Goal: Task Accomplishment & Management: Manage account settings

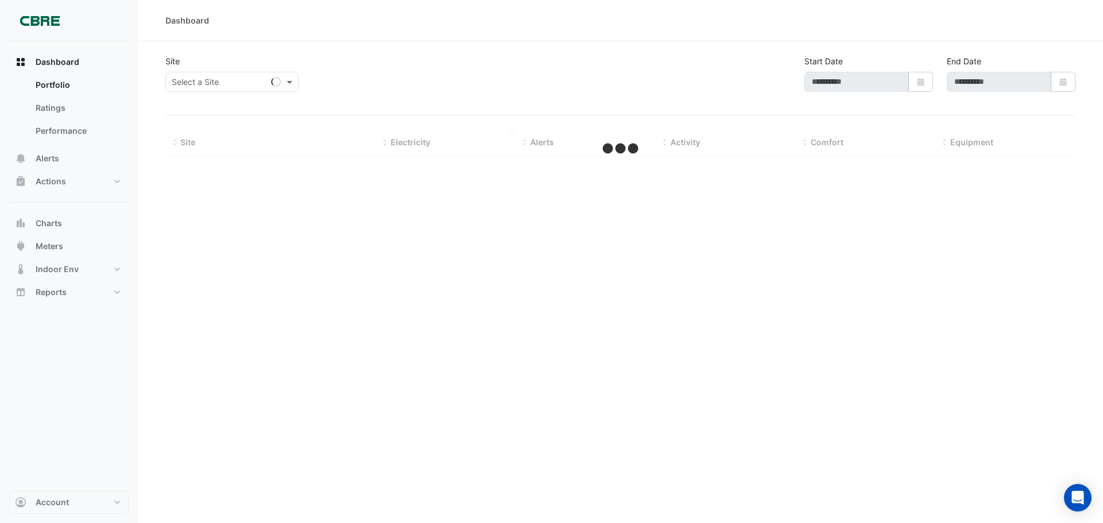
type input "**********"
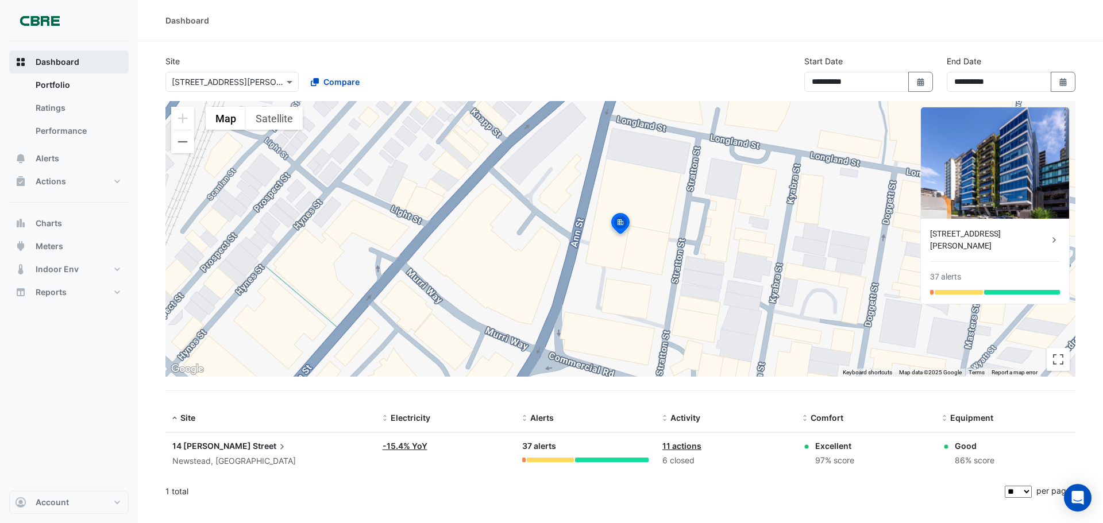
click at [82, 65] on button "Dashboard" at bounding box center [69, 62] width 120 height 23
click at [78, 111] on link "Ratings" at bounding box center [77, 108] width 102 height 23
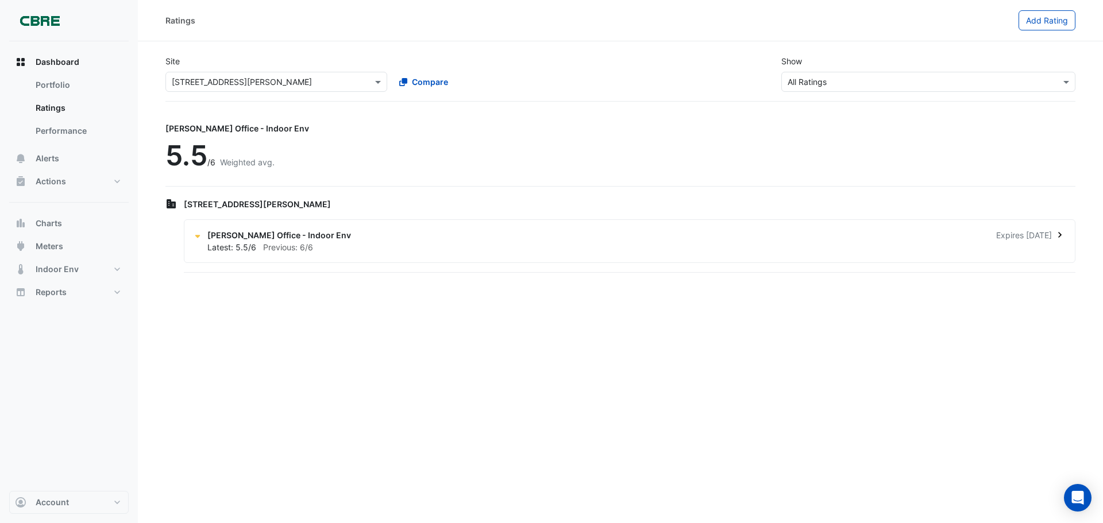
click at [232, 239] on span "[PERSON_NAME] Office - Indoor Env" at bounding box center [279, 235] width 144 height 12
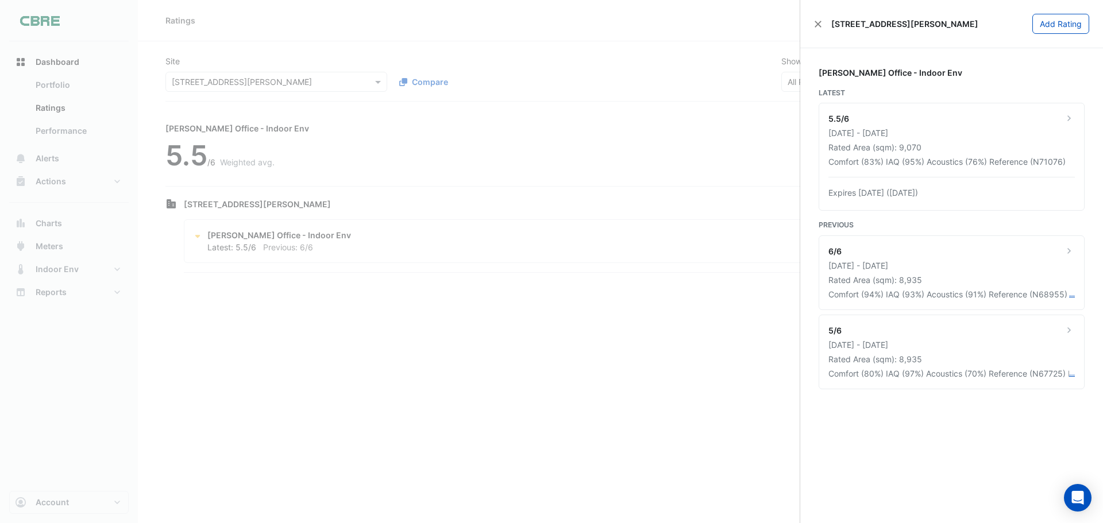
click at [60, 63] on ngb-offcanvas-backdrop at bounding box center [551, 261] width 1103 height 523
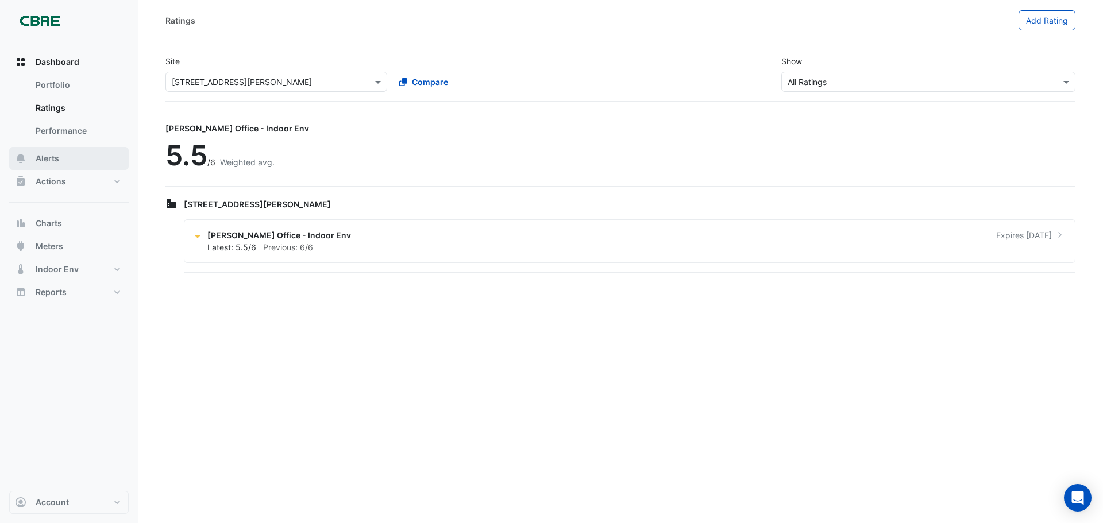
click at [60, 153] on button "Alerts" at bounding box center [69, 158] width 120 height 23
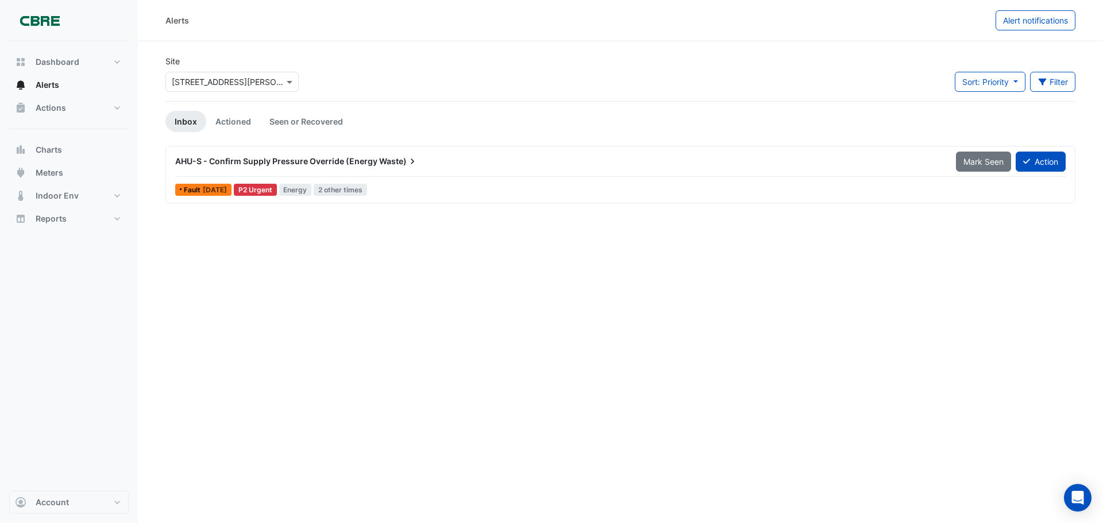
click at [219, 87] on input "text" at bounding box center [221, 82] width 98 height 12
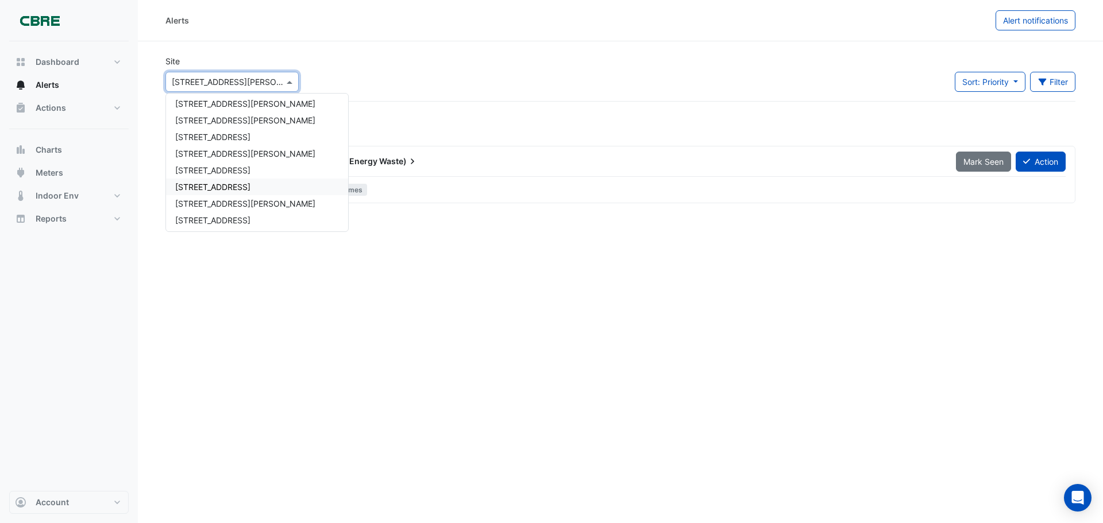
scroll to position [360, 0]
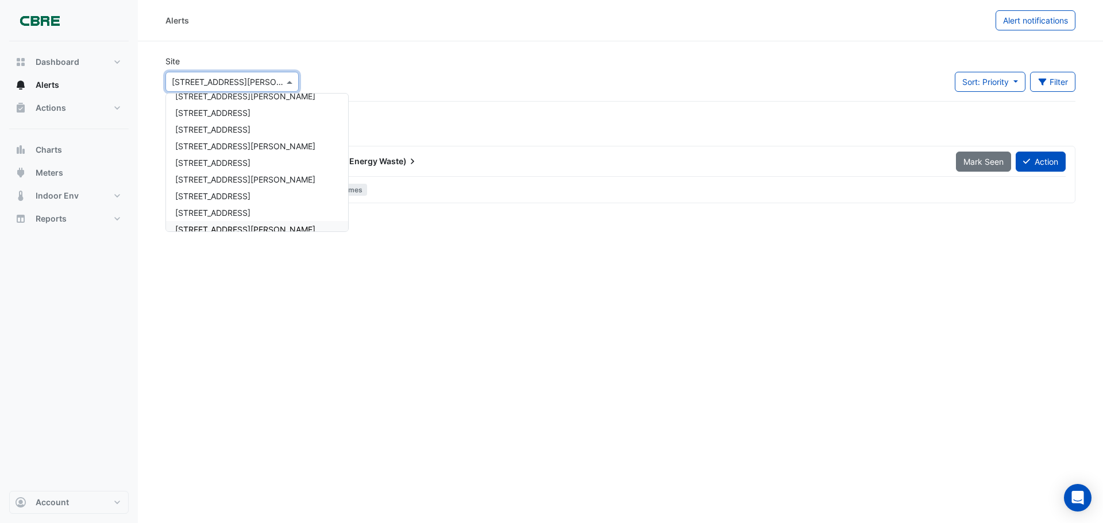
click at [205, 228] on span "[STREET_ADDRESS][PERSON_NAME]" at bounding box center [245, 230] width 140 height 10
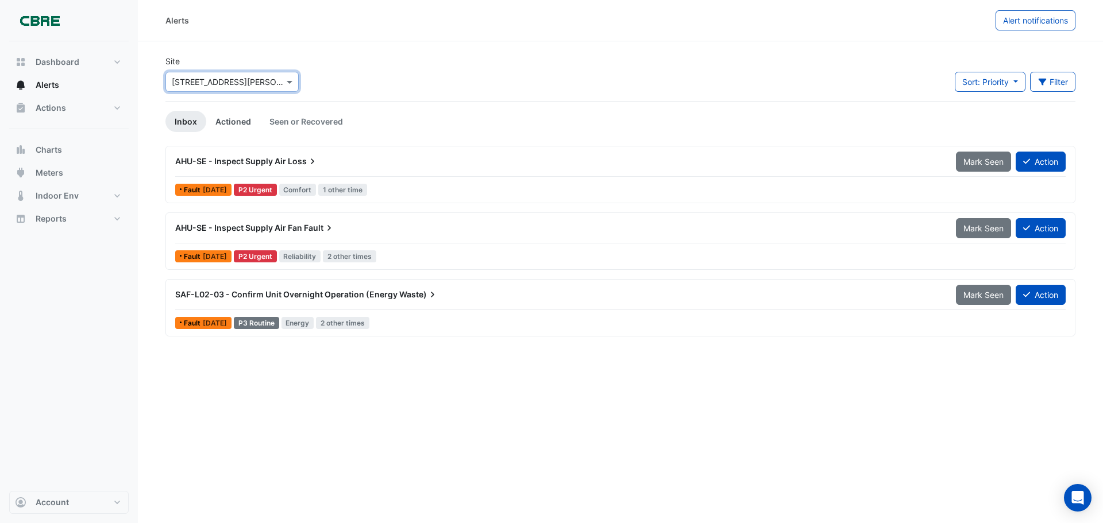
click at [237, 128] on link "Actioned" at bounding box center [233, 121] width 54 height 21
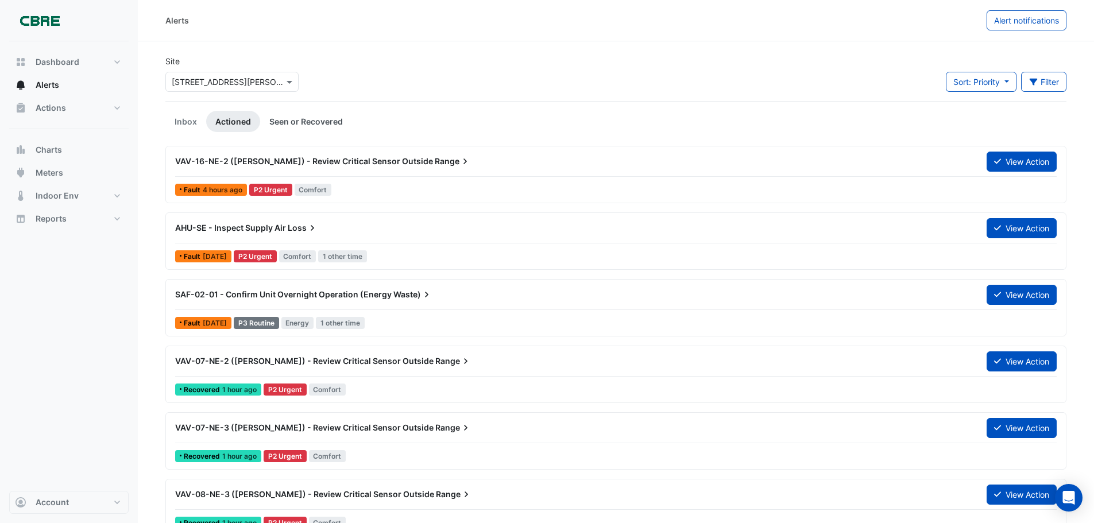
click at [281, 123] on link "Seen or Recovered" at bounding box center [306, 121] width 92 height 21
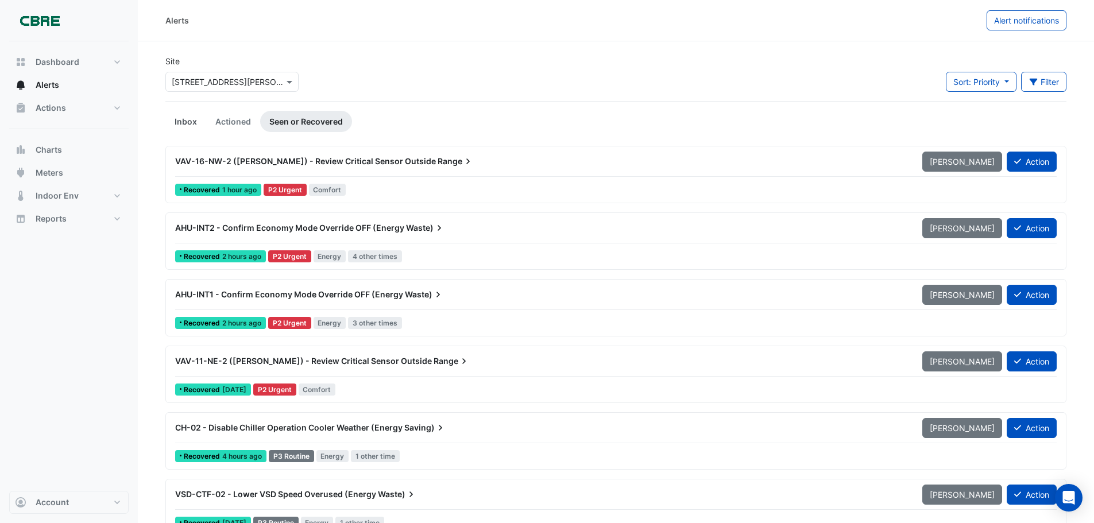
click at [187, 116] on link "Inbox" at bounding box center [185, 121] width 41 height 21
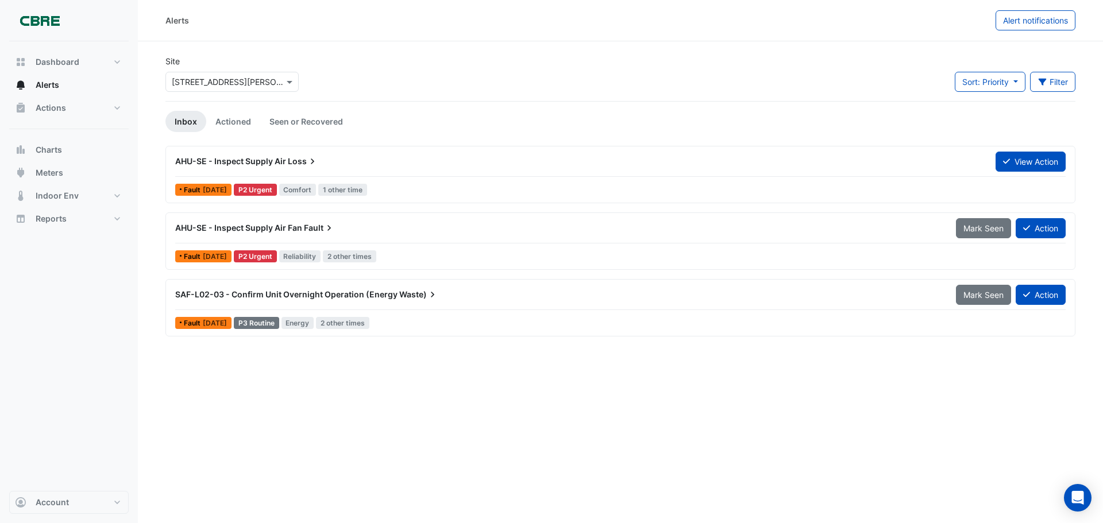
click at [267, 162] on span "AHU-SE - Inspect Supply Air" at bounding box center [230, 161] width 111 height 10
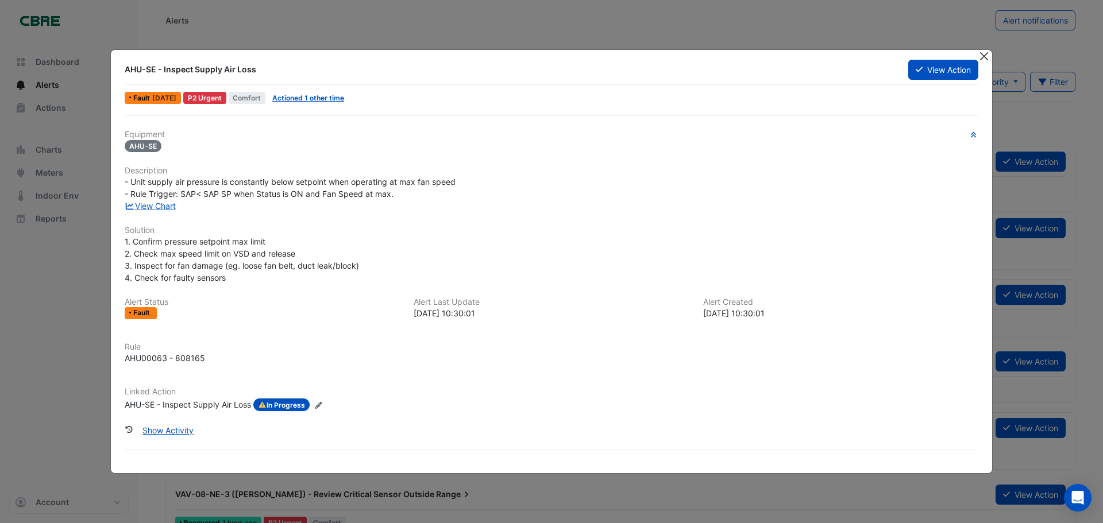
click at [983, 61] on button "Close" at bounding box center [984, 56] width 12 height 12
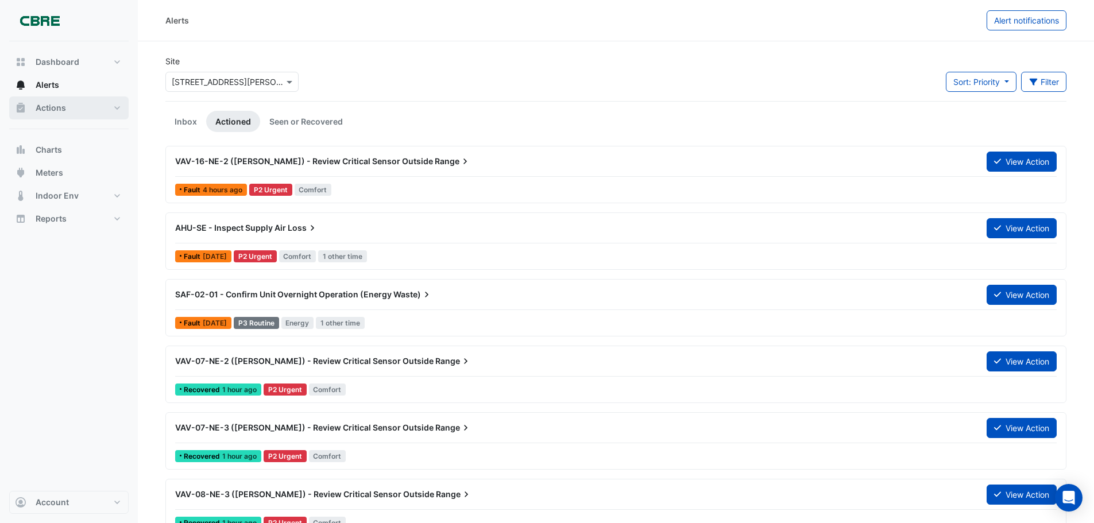
click at [84, 101] on button "Actions" at bounding box center [69, 108] width 120 height 23
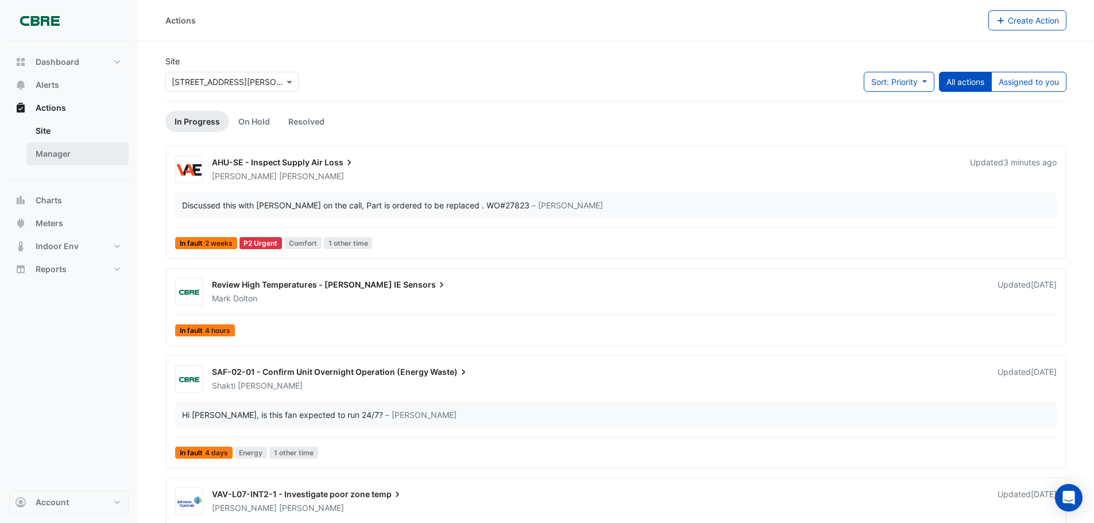
click at [58, 154] on link "Manager" at bounding box center [77, 153] width 102 height 23
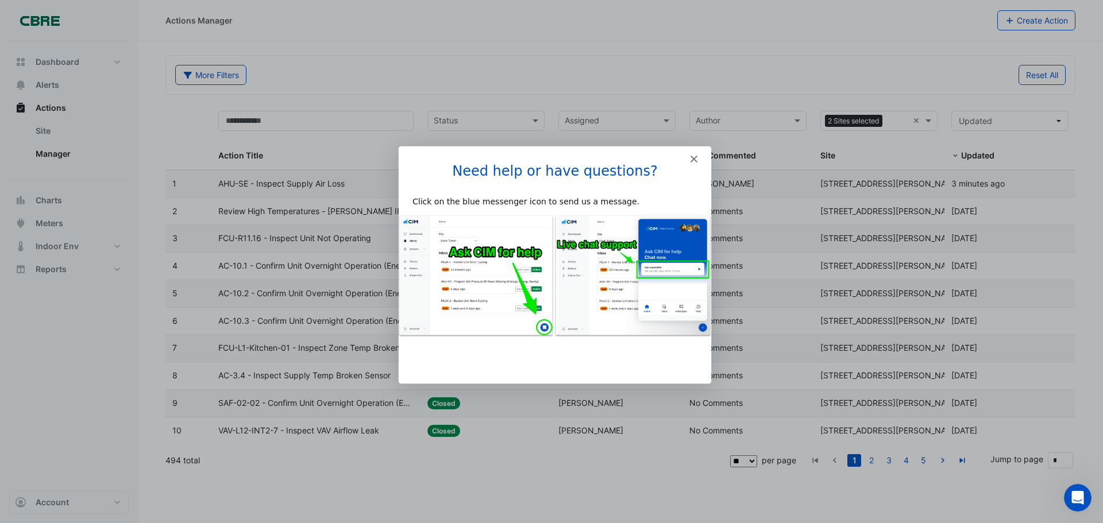
click at [685, 156] on div "Intercom messenger" at bounding box center [554, 154] width 313 height 16
click at [695, 156] on polygon "Close" at bounding box center [693, 158] width 7 height 7
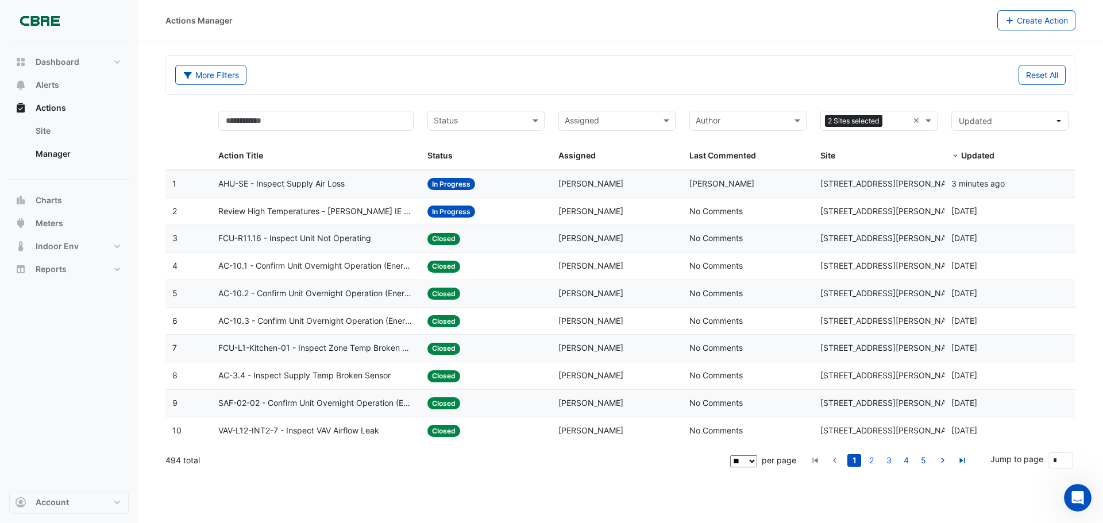
click at [326, 211] on span "Review High Temperatures - [PERSON_NAME] IE Sensors" at bounding box center [316, 211] width 196 height 13
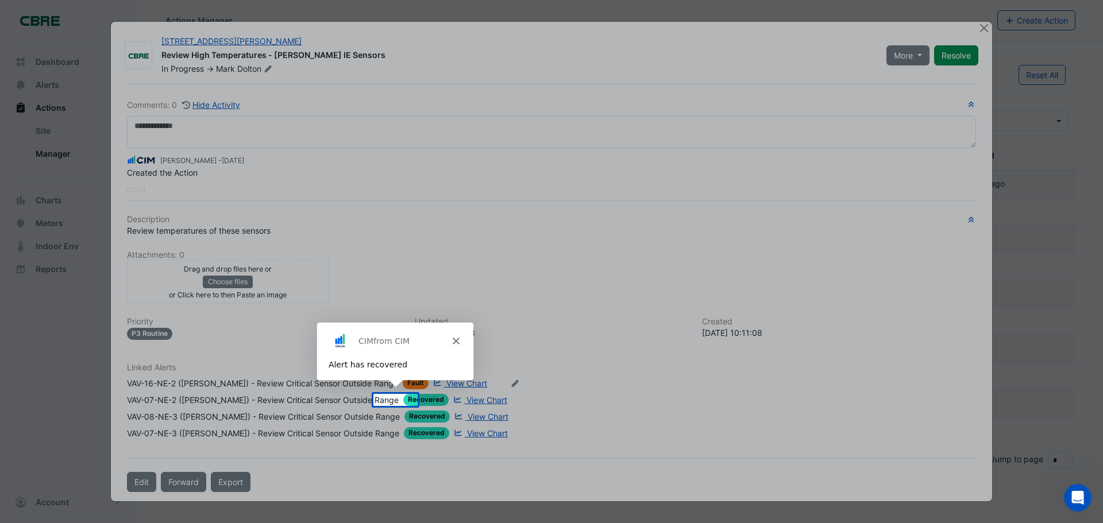
click at [457, 339] on polygon "Close" at bounding box center [455, 340] width 7 height 7
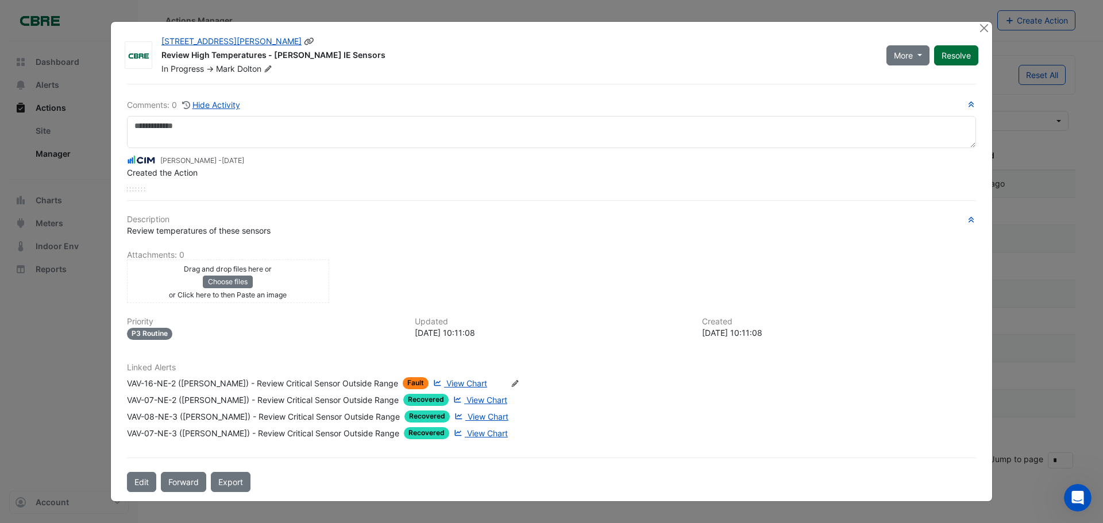
click at [953, 57] on button "Resolve" at bounding box center [956, 55] width 44 height 20
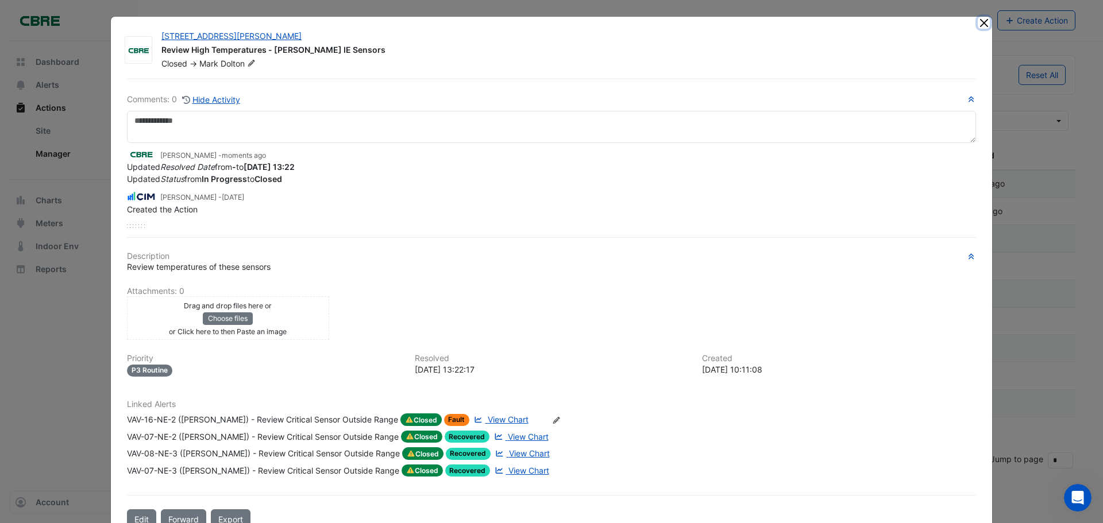
click at [978, 24] on button "Close" at bounding box center [984, 23] width 12 height 12
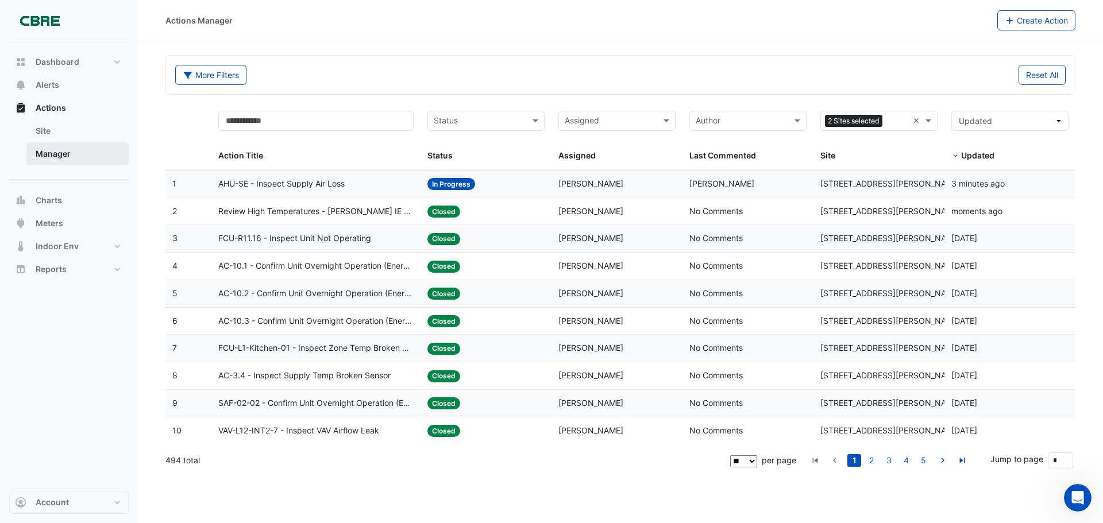
click at [56, 153] on link "Manager" at bounding box center [77, 153] width 102 height 23
click at [76, 108] on button "Actions" at bounding box center [69, 108] width 120 height 23
click at [42, 86] on span "Alerts" at bounding box center [48, 84] width 24 height 11
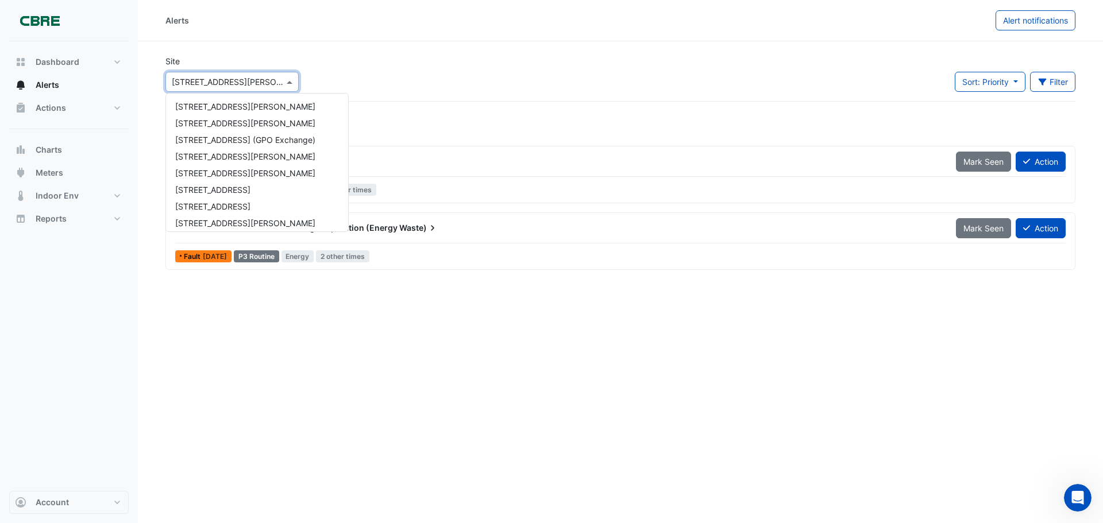
click at [247, 82] on input "text" at bounding box center [221, 82] width 98 height 12
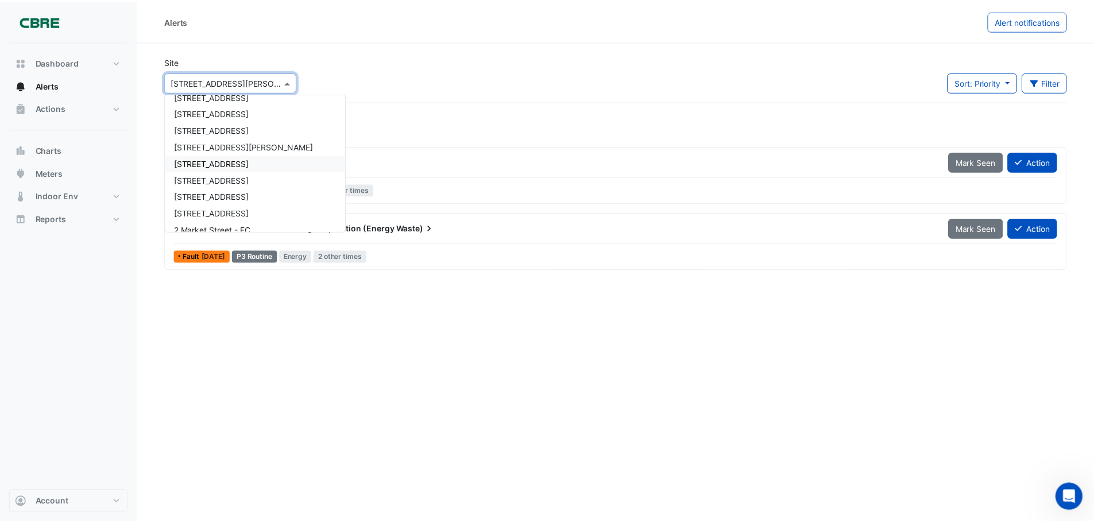
scroll to position [143, 0]
click at [214, 145] on span "[STREET_ADDRESS][PERSON_NAME]" at bounding box center [245, 147] width 140 height 10
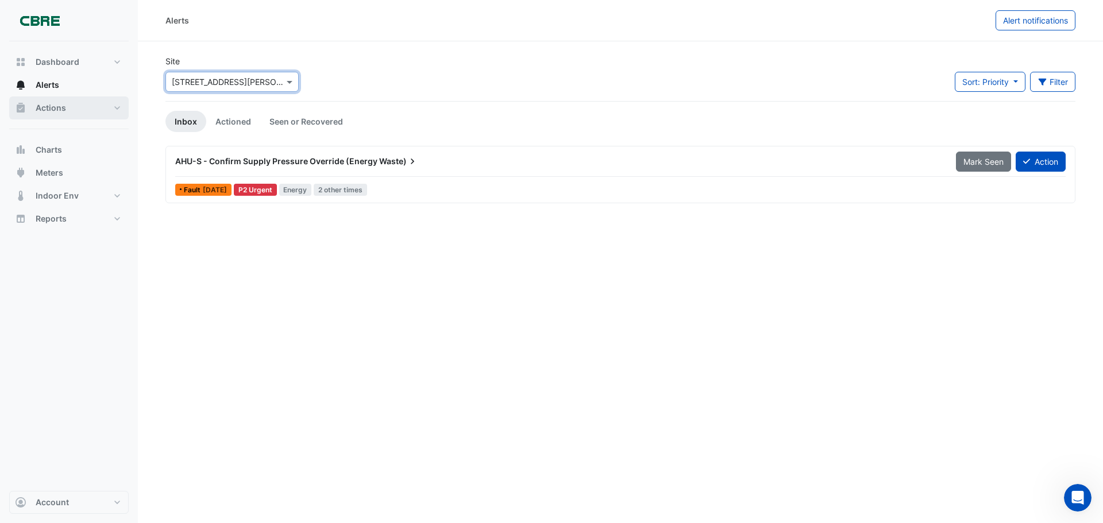
click at [80, 108] on button "Actions" at bounding box center [69, 108] width 120 height 23
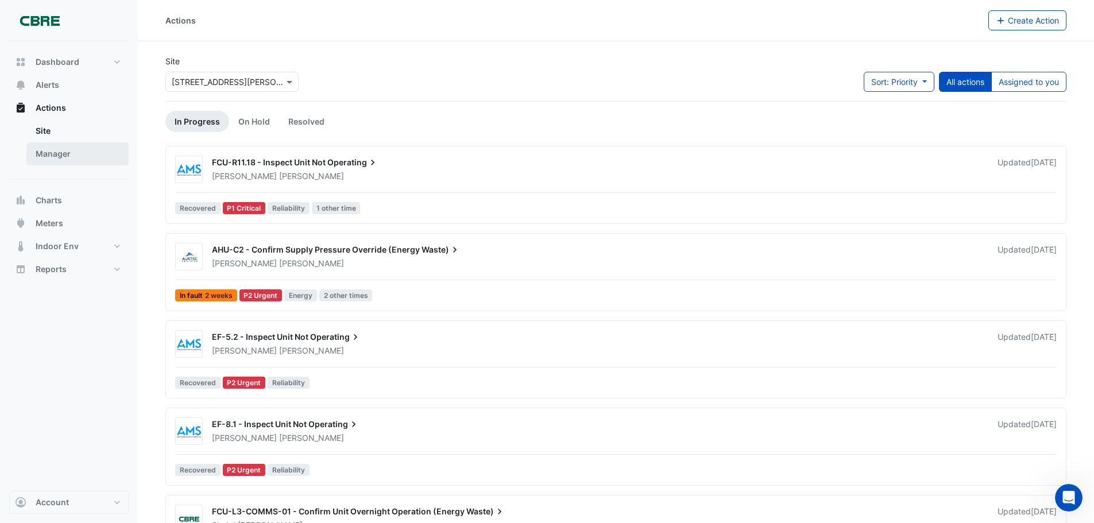
click at [74, 151] on link "Manager" at bounding box center [77, 153] width 102 height 23
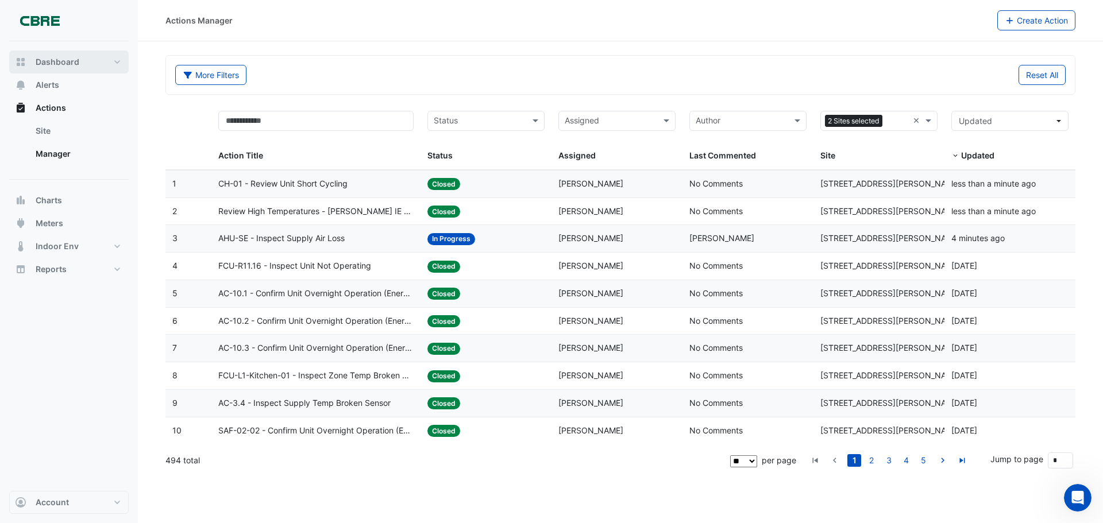
click at [67, 62] on span "Dashboard" at bounding box center [58, 61] width 44 height 11
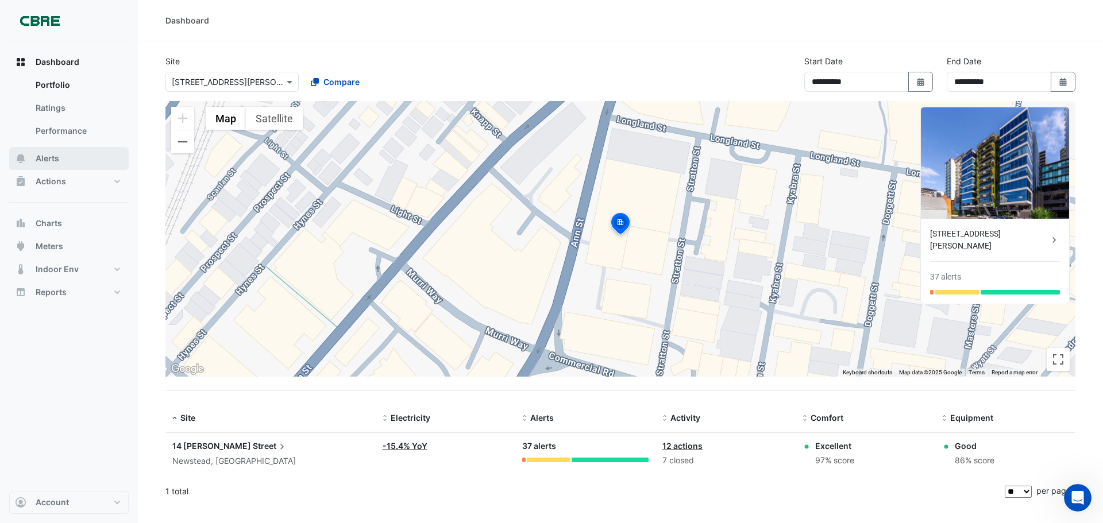
click at [76, 155] on button "Alerts" at bounding box center [69, 158] width 120 height 23
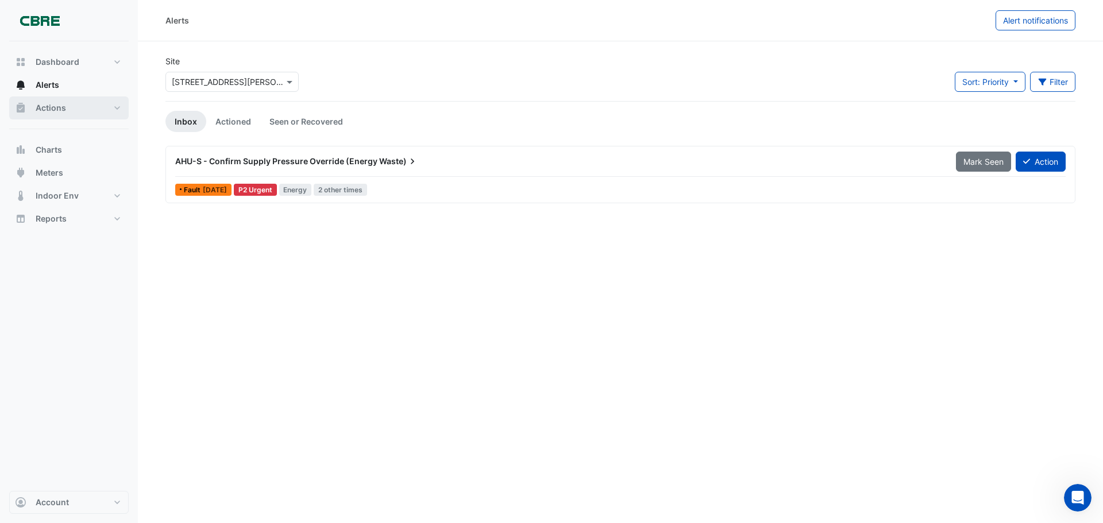
click at [94, 116] on button "Actions" at bounding box center [69, 108] width 120 height 23
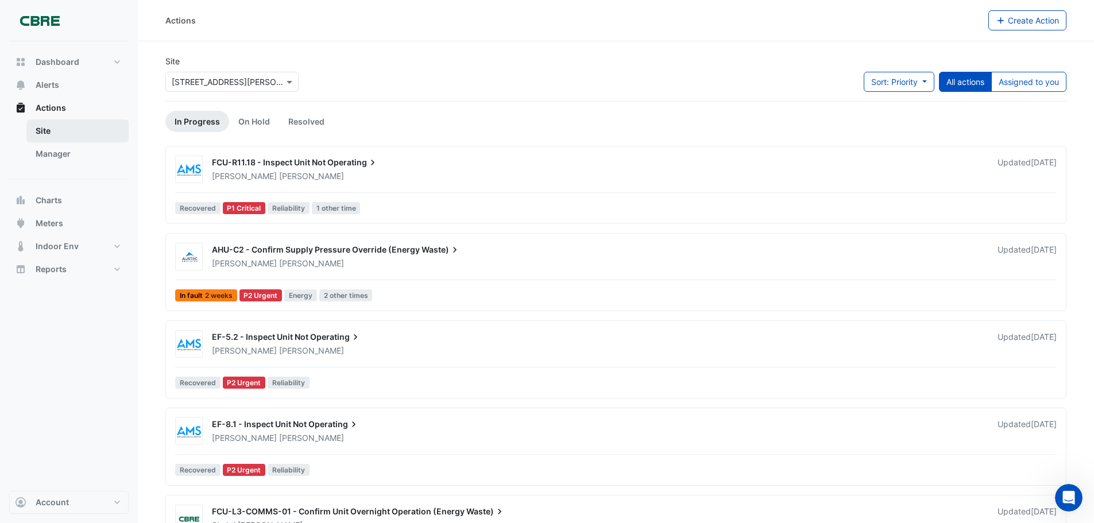
click at [81, 133] on link "Site" at bounding box center [77, 131] width 102 height 23
click at [74, 134] on link "Site" at bounding box center [77, 131] width 102 height 23
click at [75, 155] on link "Manager" at bounding box center [77, 153] width 102 height 23
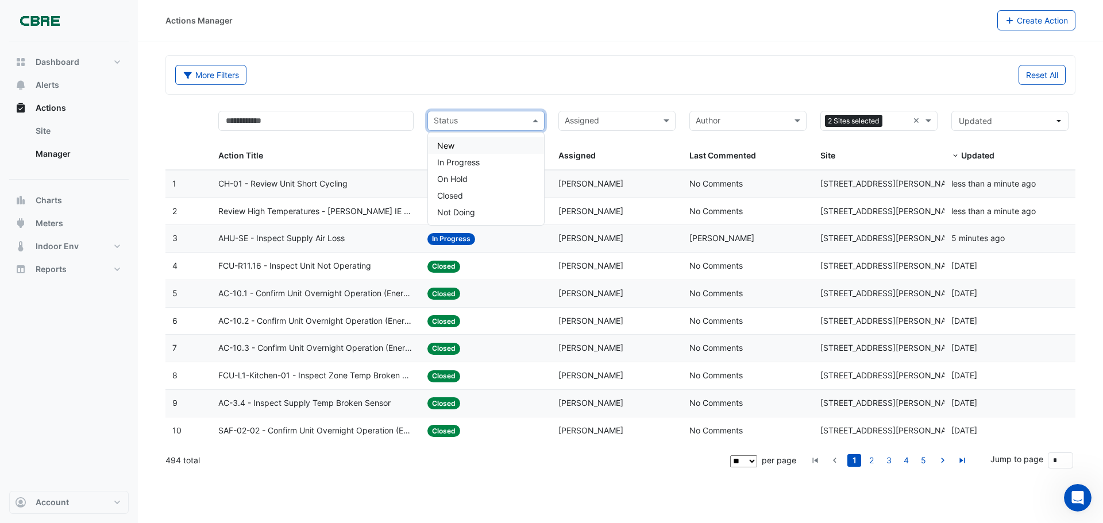
click at [474, 122] on input "text" at bounding box center [479, 121] width 91 height 13
click at [464, 164] on span "In Progress" at bounding box center [458, 162] width 43 height 10
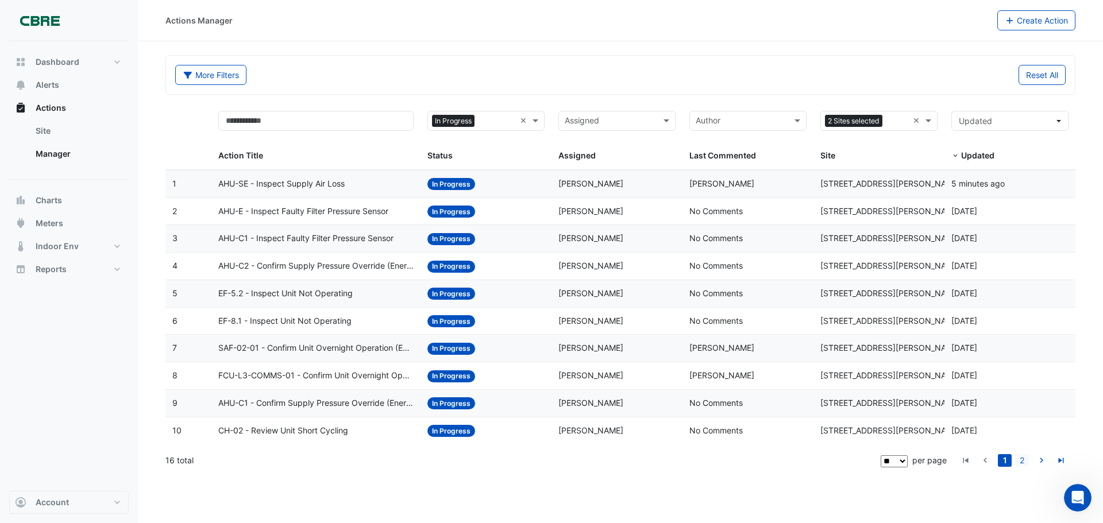
click at [1019, 463] on link "2" at bounding box center [1022, 460] width 14 height 13
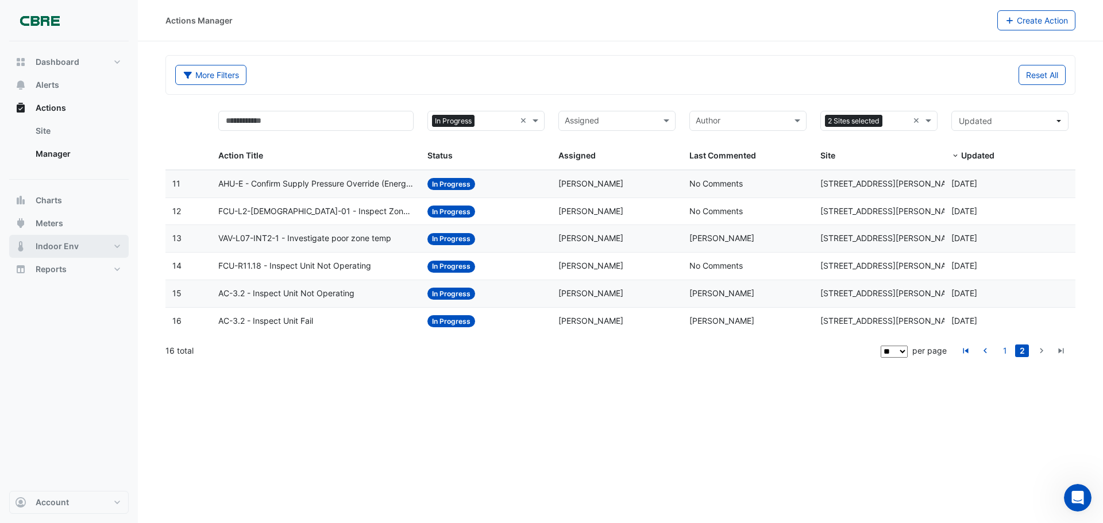
click at [67, 248] on span "Indoor Env" at bounding box center [57, 246] width 43 height 11
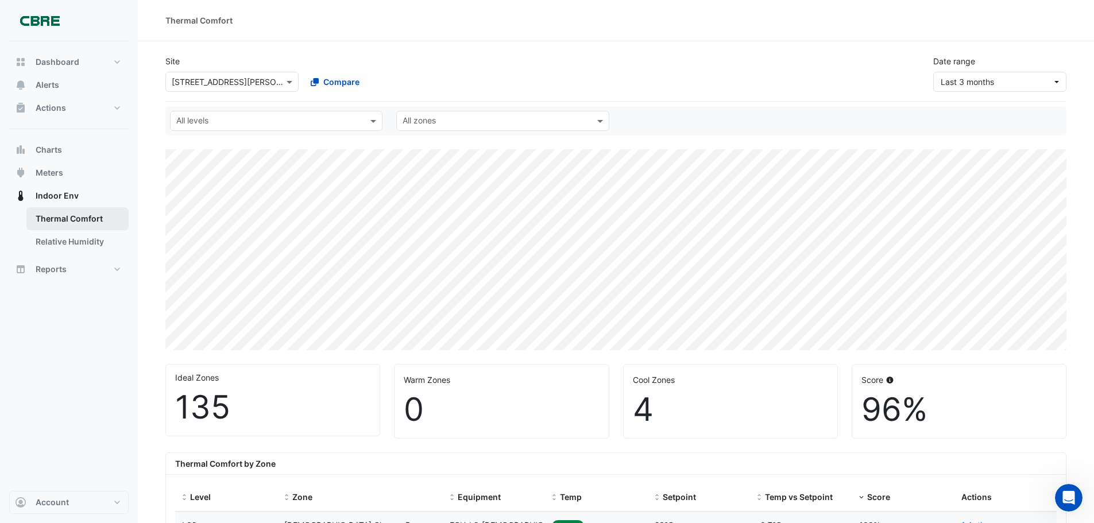
click at [67, 220] on link "Thermal Comfort" at bounding box center [77, 218] width 102 height 23
click at [963, 80] on span "Last 3 months" at bounding box center [967, 82] width 53 height 10
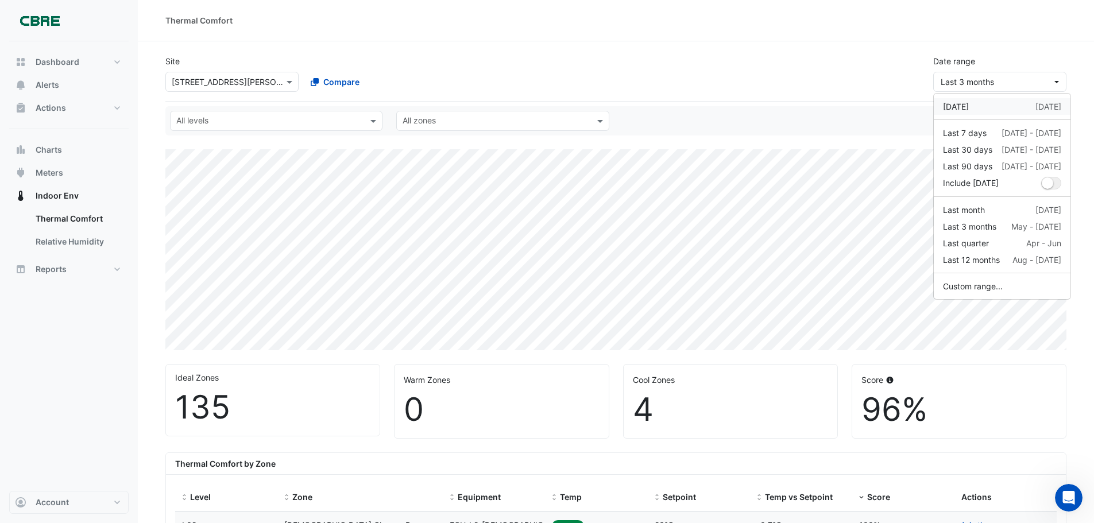
click at [968, 105] on div "[DATE]" at bounding box center [956, 107] width 26 height 12
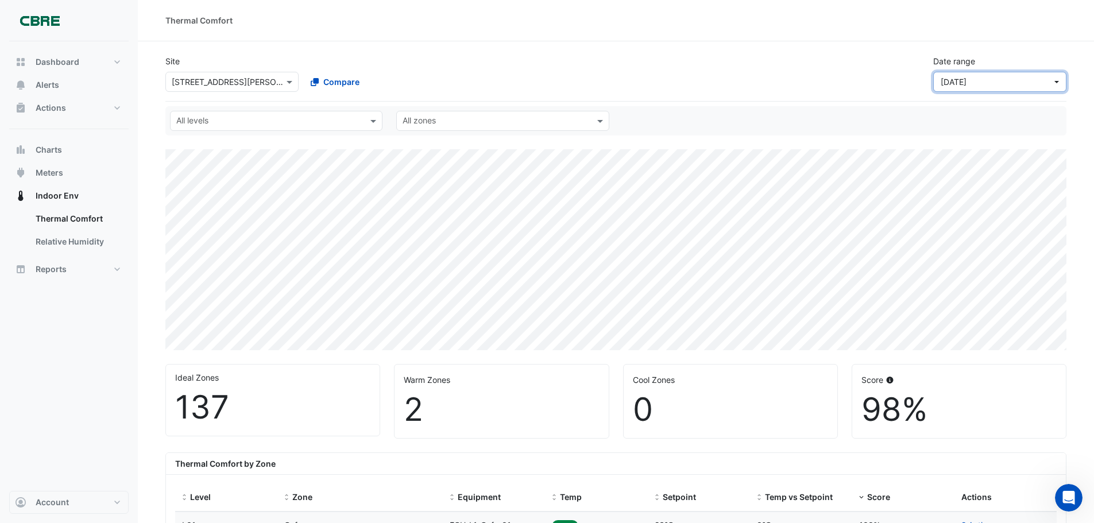
click at [984, 79] on span "[DATE]" at bounding box center [996, 82] width 111 height 12
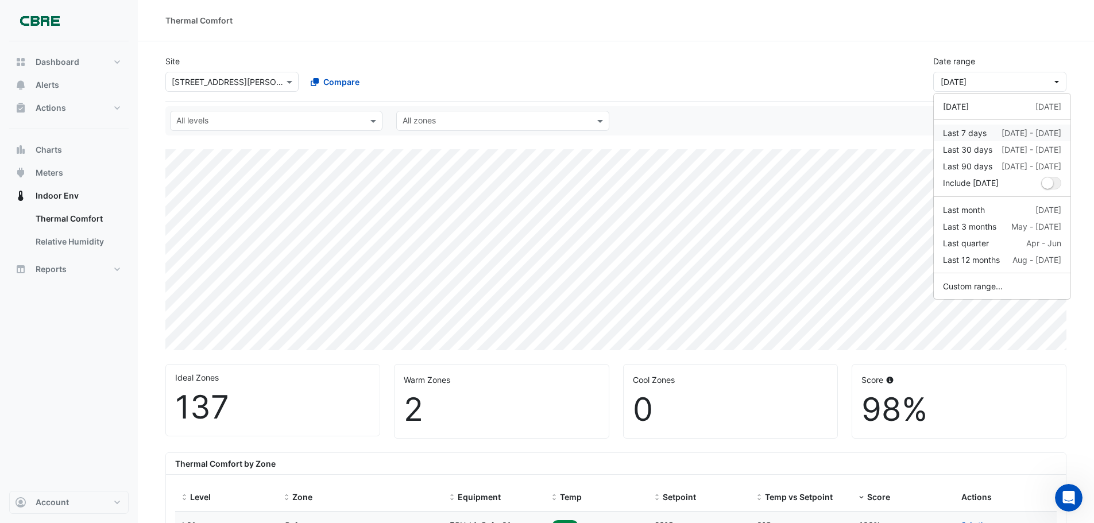
click at [972, 130] on div "Last 7 days" at bounding box center [965, 133] width 44 height 12
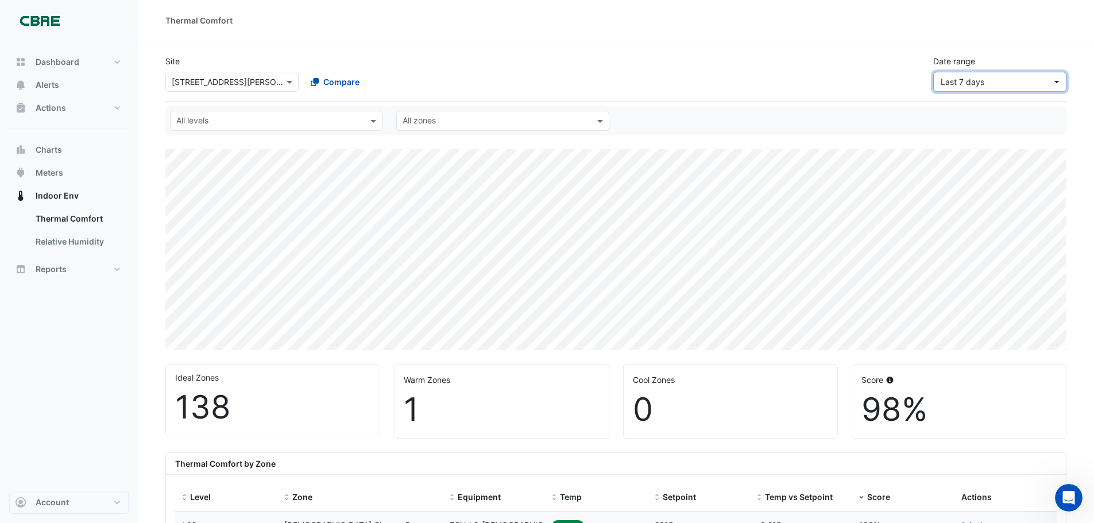
click at [987, 82] on span "Last 7 days" at bounding box center [996, 82] width 111 height 12
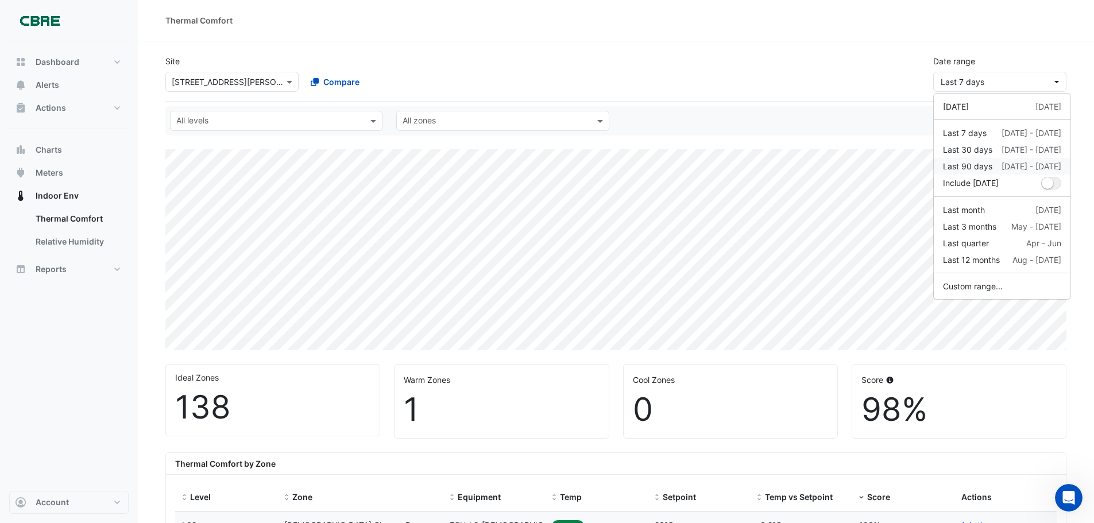
click at [977, 168] on div "Last 90 days" at bounding box center [967, 166] width 49 height 12
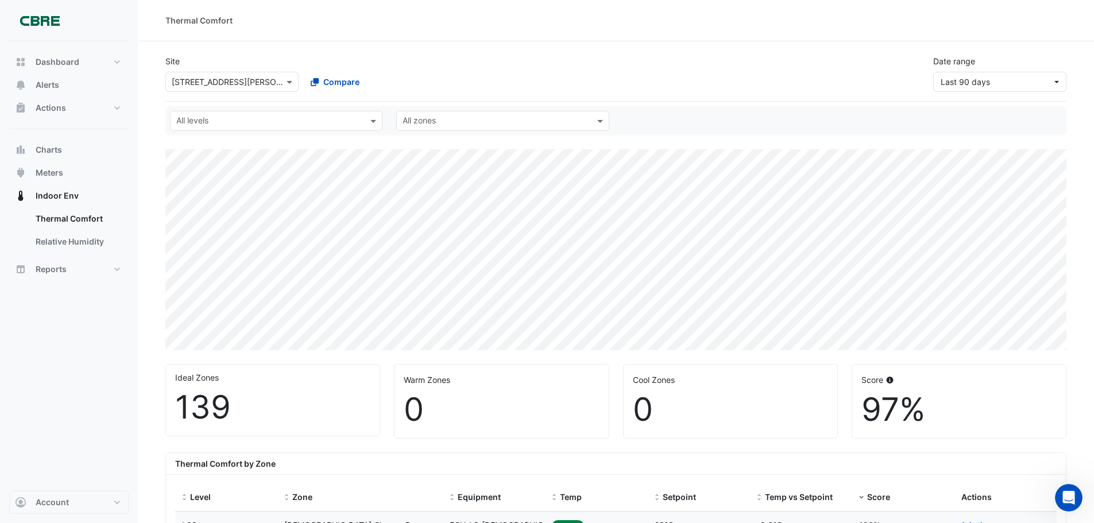
click at [253, 83] on input "text" at bounding box center [221, 82] width 98 height 12
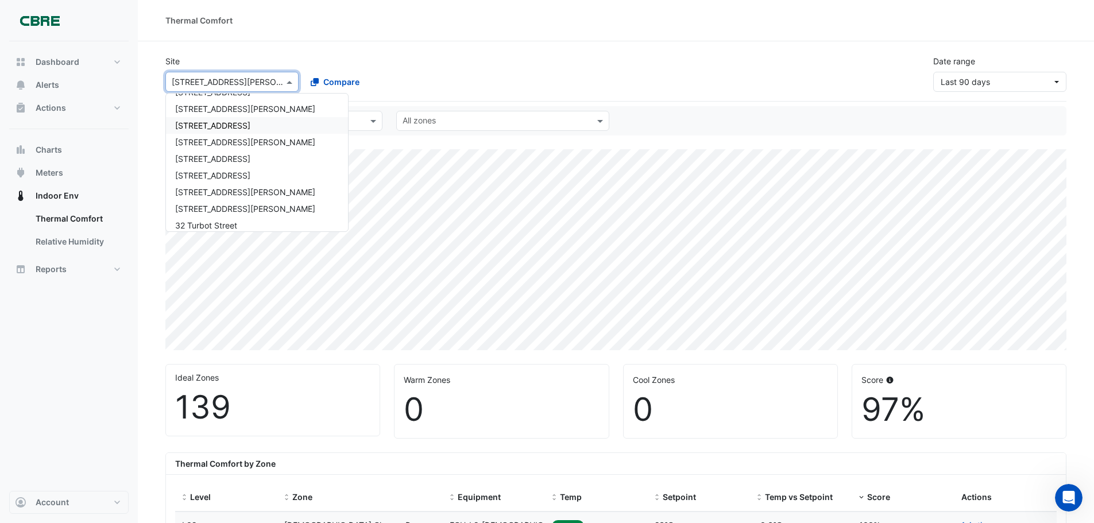
scroll to position [418, 0]
click at [238, 167] on div "[STREET_ADDRESS][PERSON_NAME]" at bounding box center [257, 172] width 182 height 17
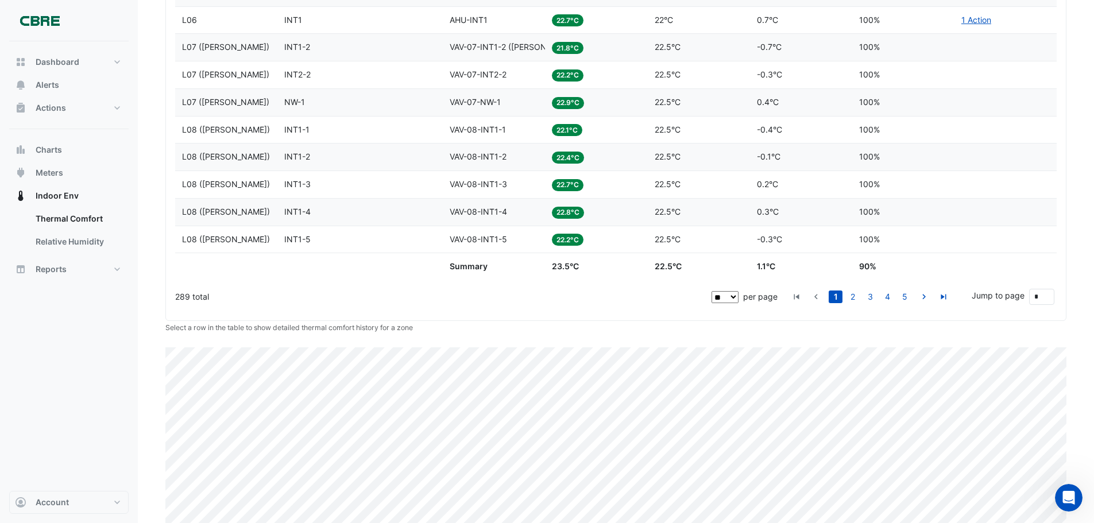
scroll to position [515, 0]
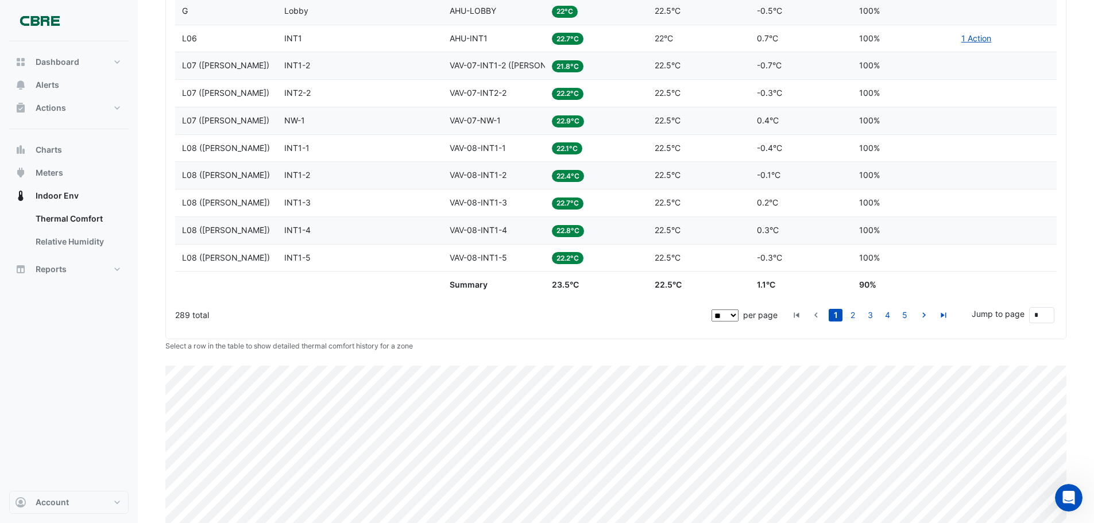
click at [521, 65] on span "VAV-07-INT1-2 ([PERSON_NAME])" at bounding box center [514, 65] width 129 height 10
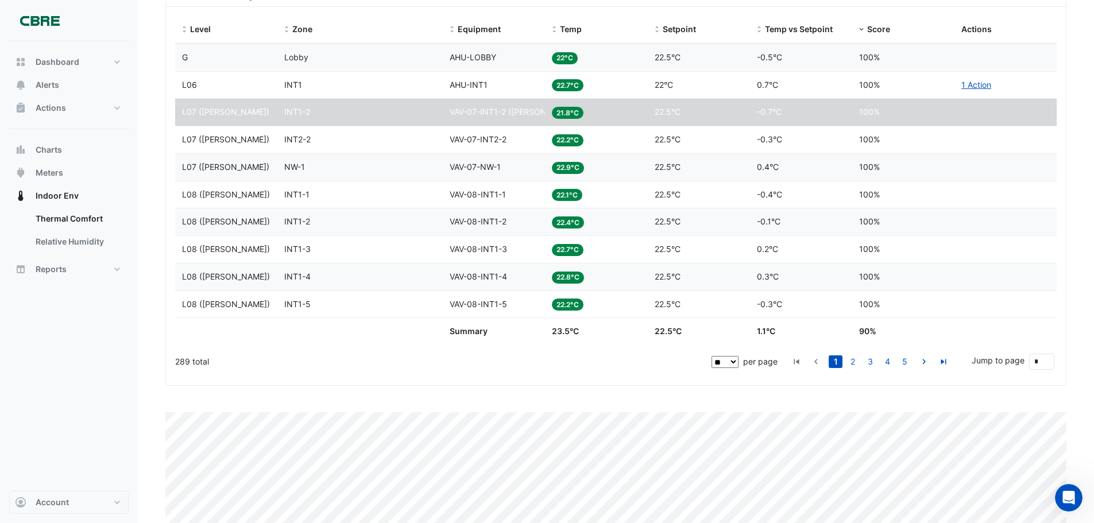
scroll to position [457, 0]
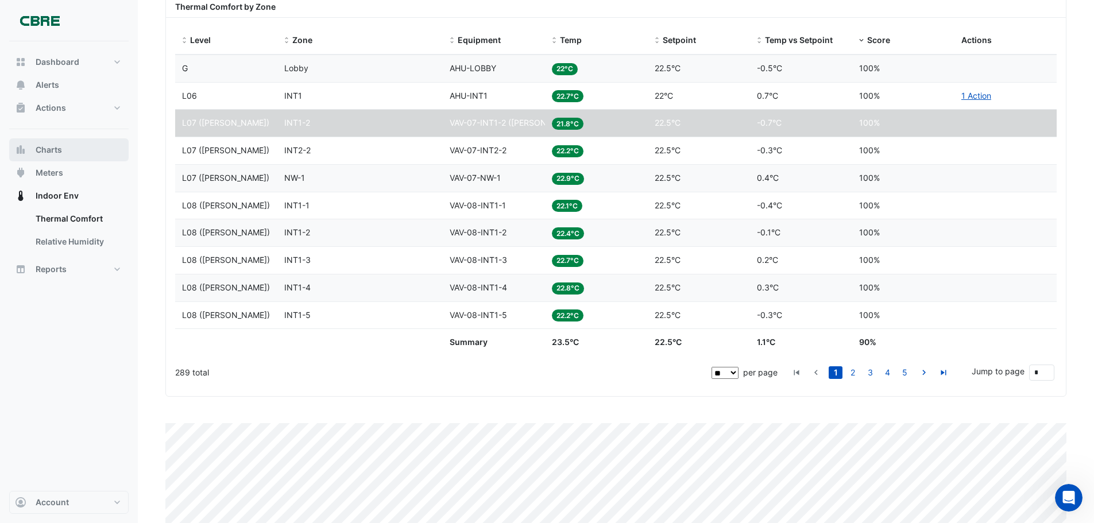
click at [48, 149] on span "Charts" at bounding box center [49, 149] width 26 height 11
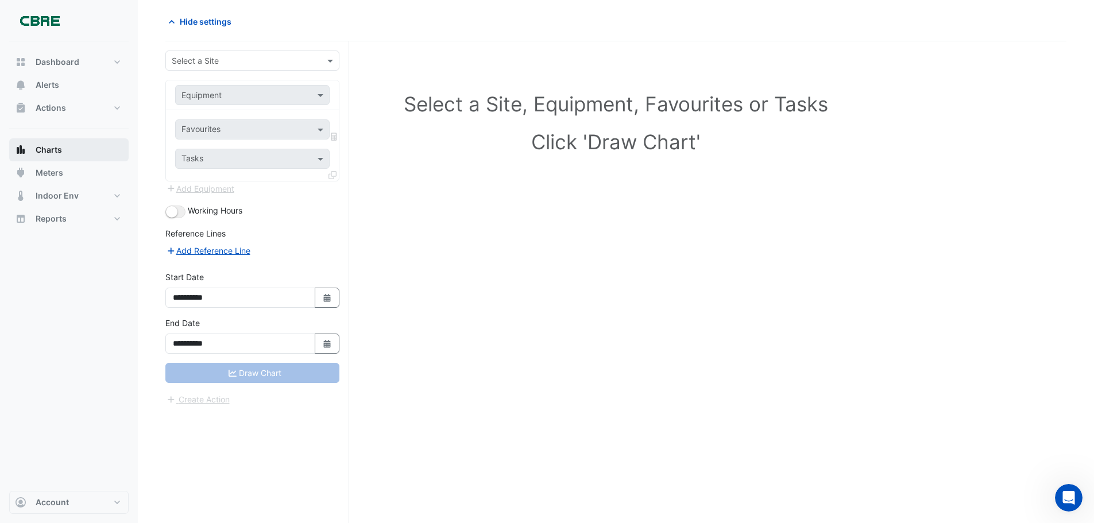
scroll to position [44, 0]
click at [268, 65] on input "text" at bounding box center [241, 61] width 138 height 12
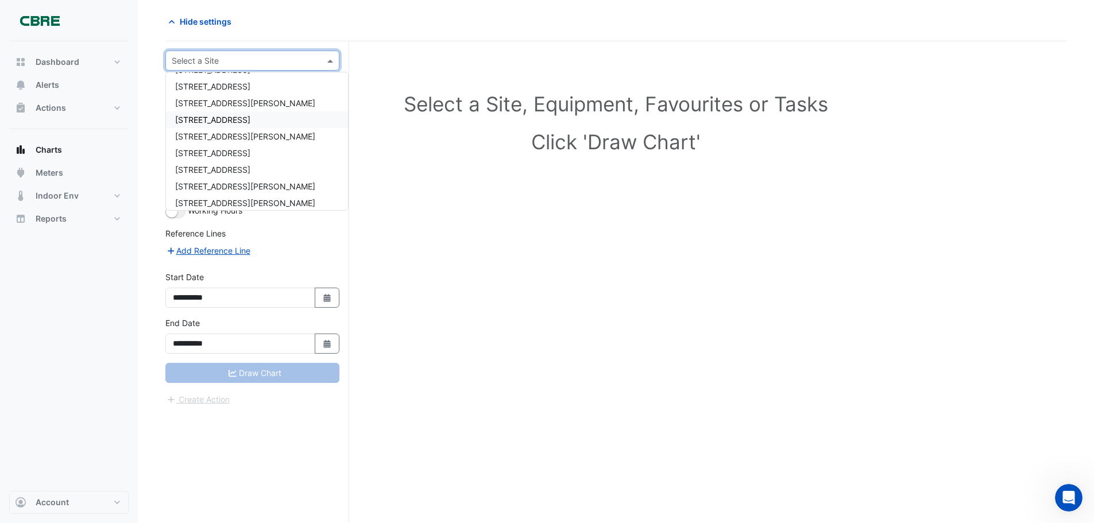
scroll to position [402, 0]
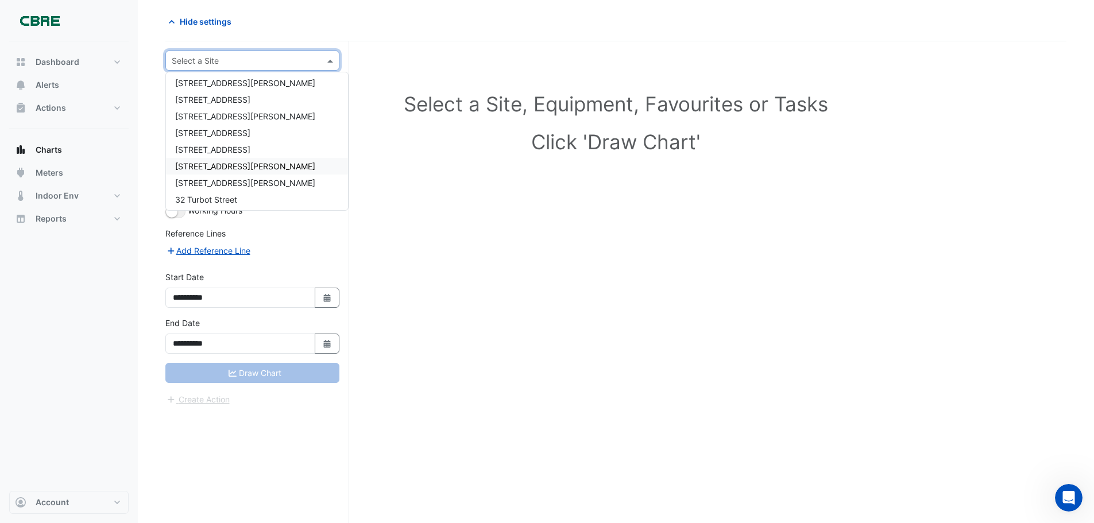
click at [214, 165] on span "[STREET_ADDRESS][PERSON_NAME]" at bounding box center [245, 166] width 140 height 10
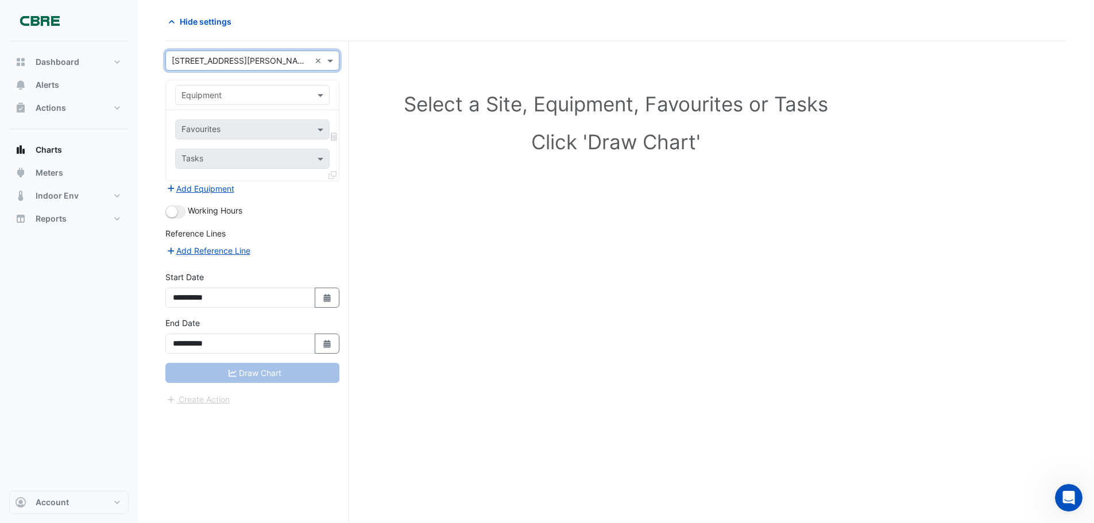
click at [286, 100] on input "text" at bounding box center [241, 96] width 119 height 12
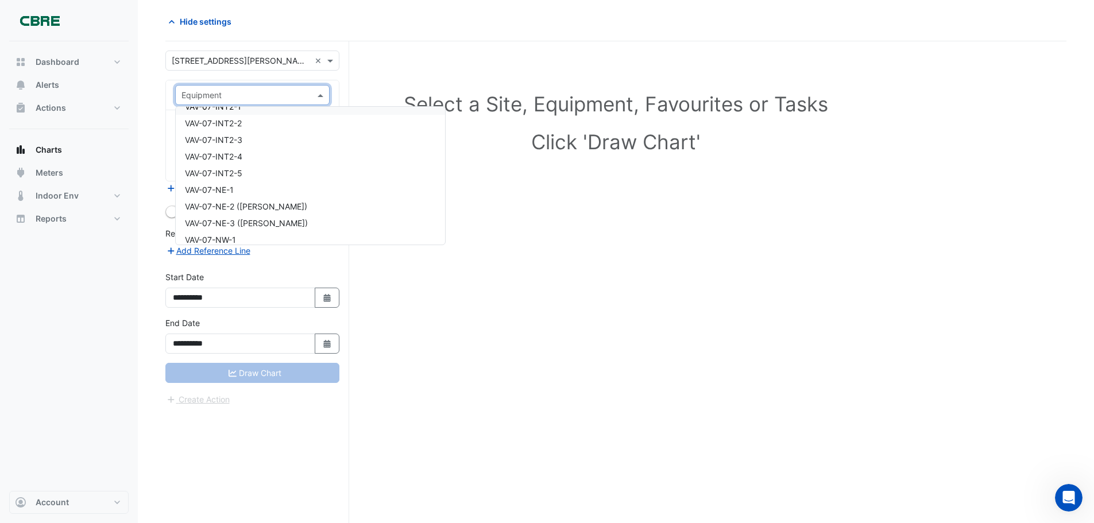
scroll to position [1781, 0]
click at [238, 174] on span "VAV-07-NE-2 ([PERSON_NAME])" at bounding box center [246, 172] width 122 height 10
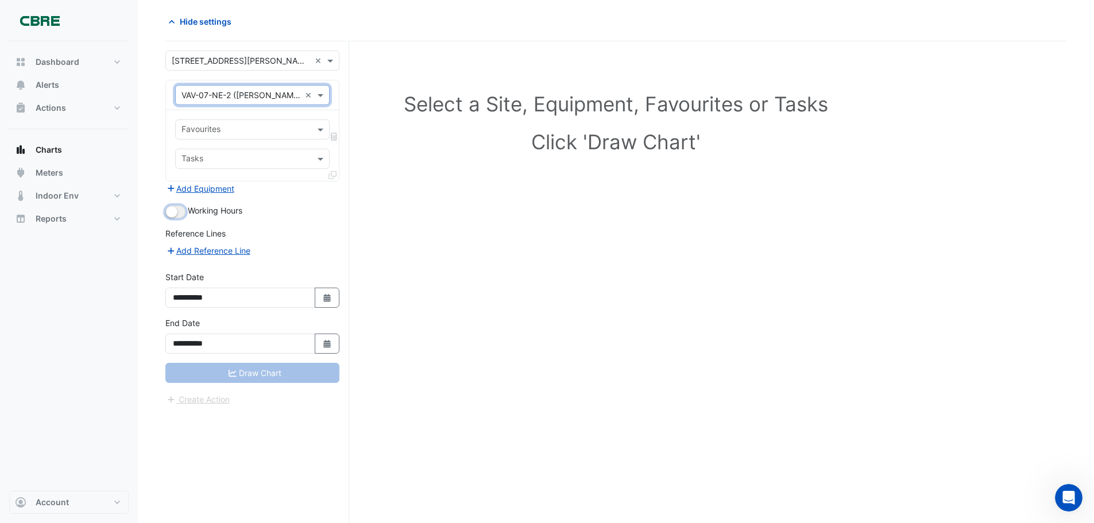
click at [180, 213] on button "button" at bounding box center [175, 212] width 20 height 13
click at [252, 376] on div "Draw Chart" at bounding box center [252, 373] width 174 height 20
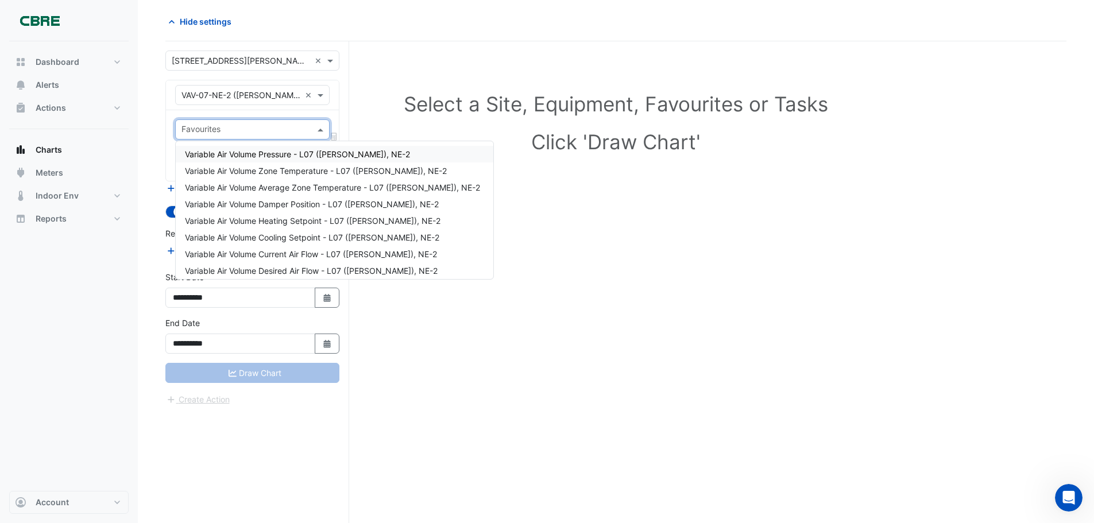
click at [253, 137] on div at bounding box center [245, 131] width 130 height 15
click at [809, 153] on h1 "Click 'Draw Chart'" at bounding box center [616, 142] width 851 height 24
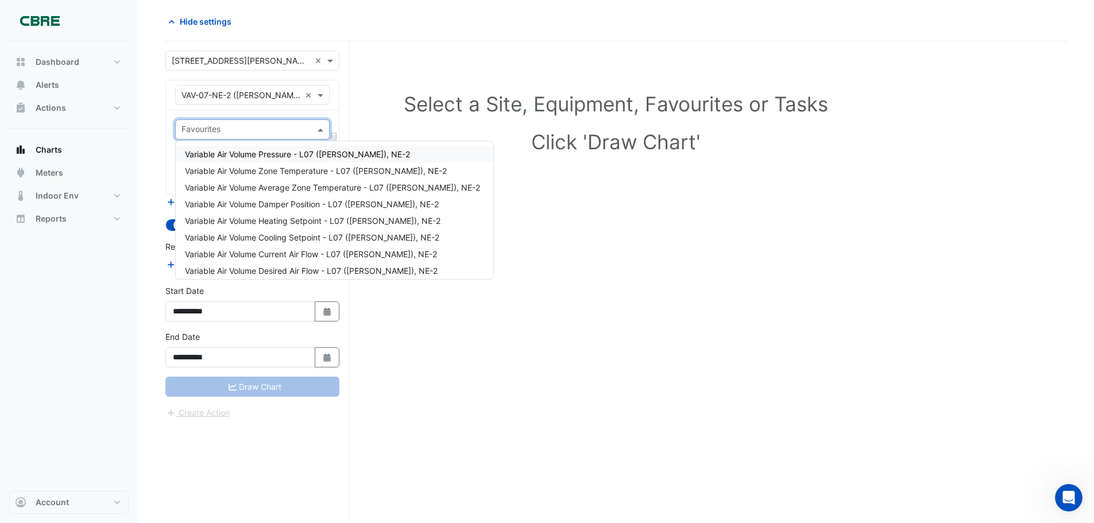
click at [298, 134] on input "text" at bounding box center [246, 131] width 129 height 12
click at [341, 157] on span "Variable Air Volume Pressure - L07 ([PERSON_NAME]), NE-2" at bounding box center [297, 154] width 225 height 10
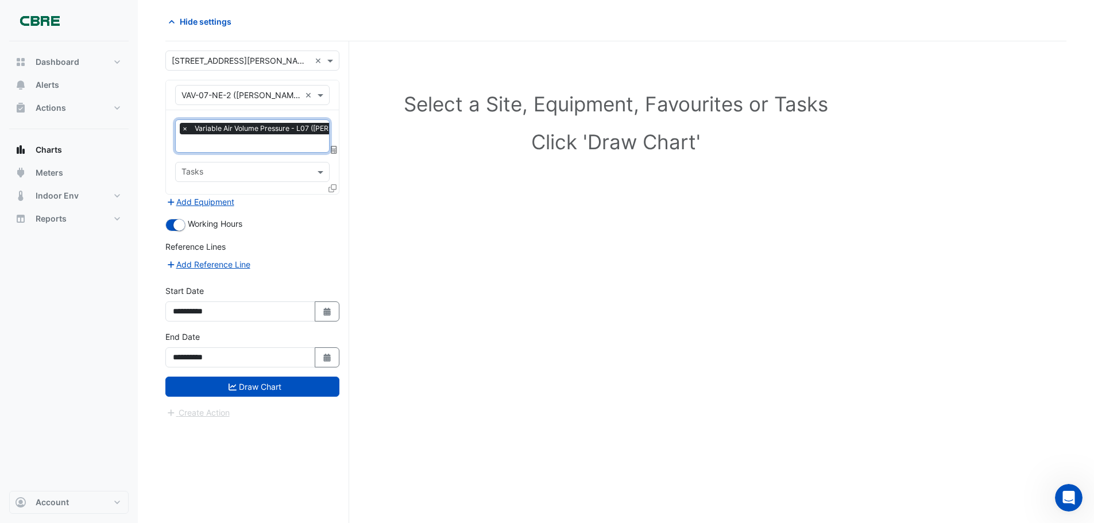
click at [296, 174] on input "text" at bounding box center [246, 173] width 129 height 12
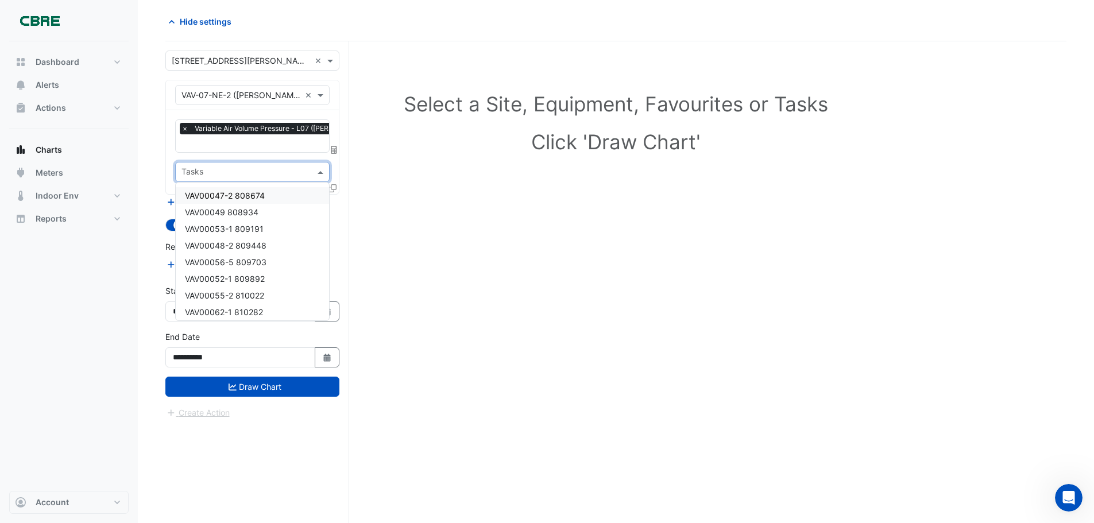
click at [499, 206] on div "Select a Site, Equipment, Favourites or Tasks Click 'Draw Chart'" at bounding box center [615, 282] width 901 height 482
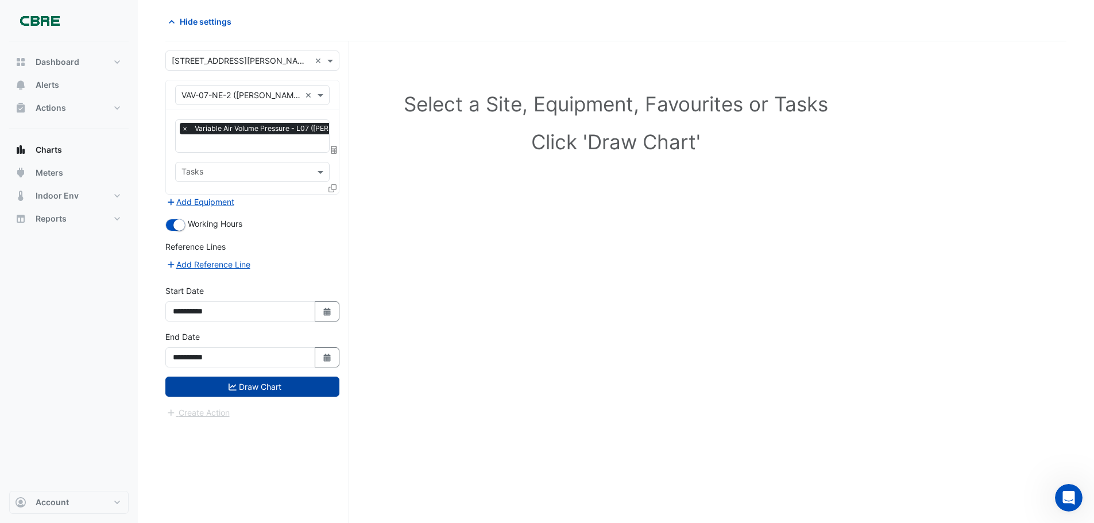
click at [295, 390] on button "Draw Chart" at bounding box center [252, 387] width 174 height 20
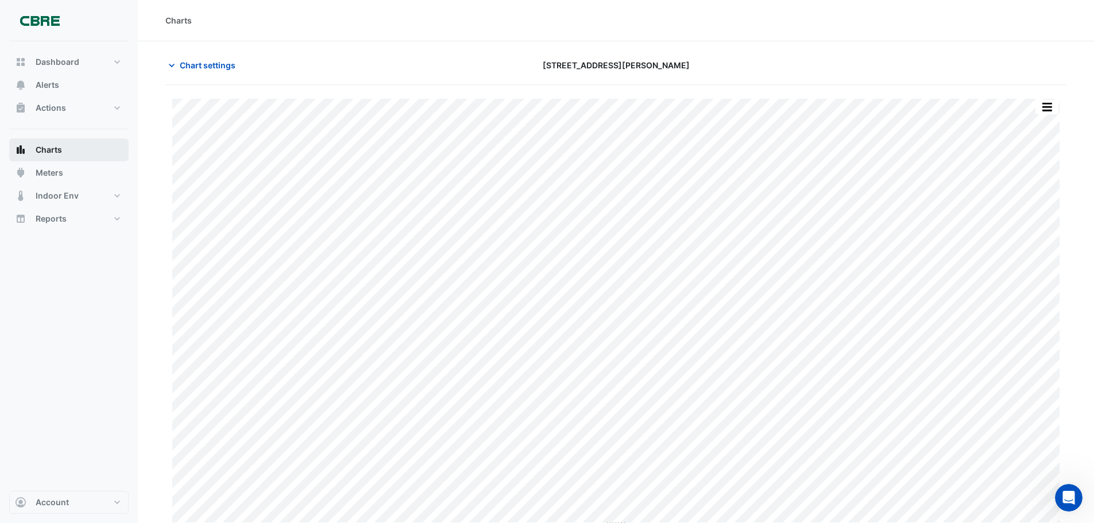
click at [72, 153] on button "Charts" at bounding box center [69, 149] width 120 height 23
click at [67, 176] on button "Meters" at bounding box center [69, 172] width 120 height 23
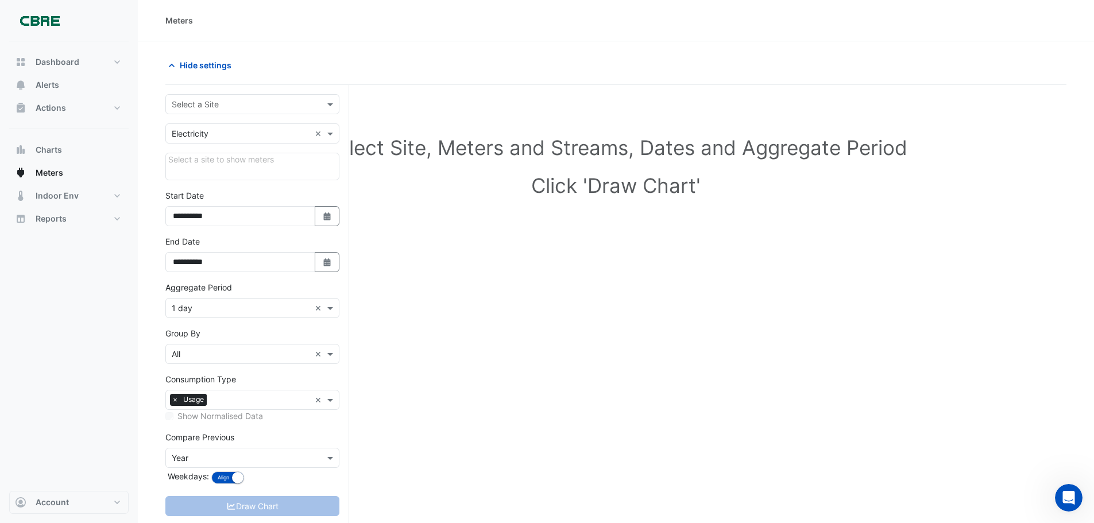
click at [282, 101] on input "text" at bounding box center [241, 105] width 138 height 12
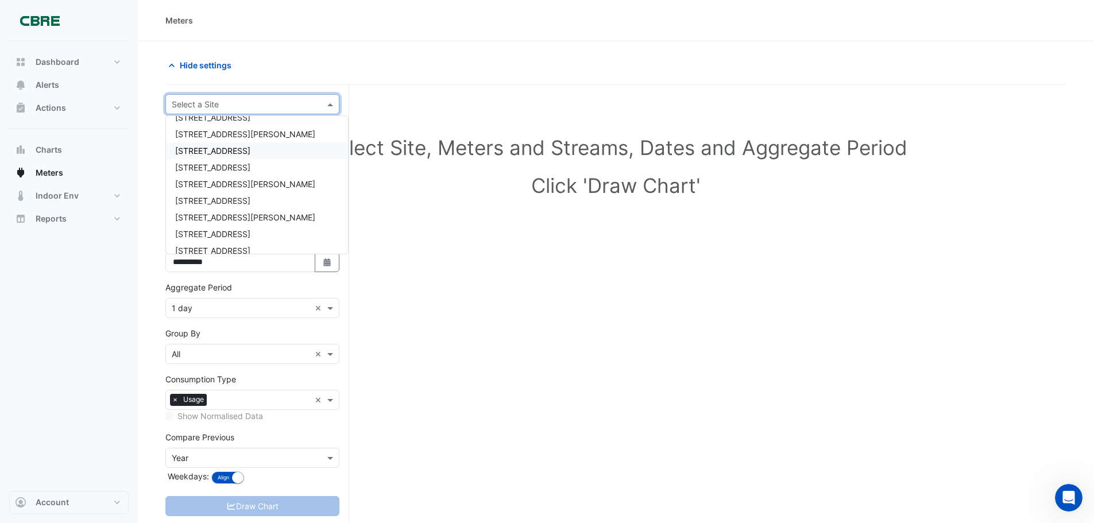
scroll to position [402, 0]
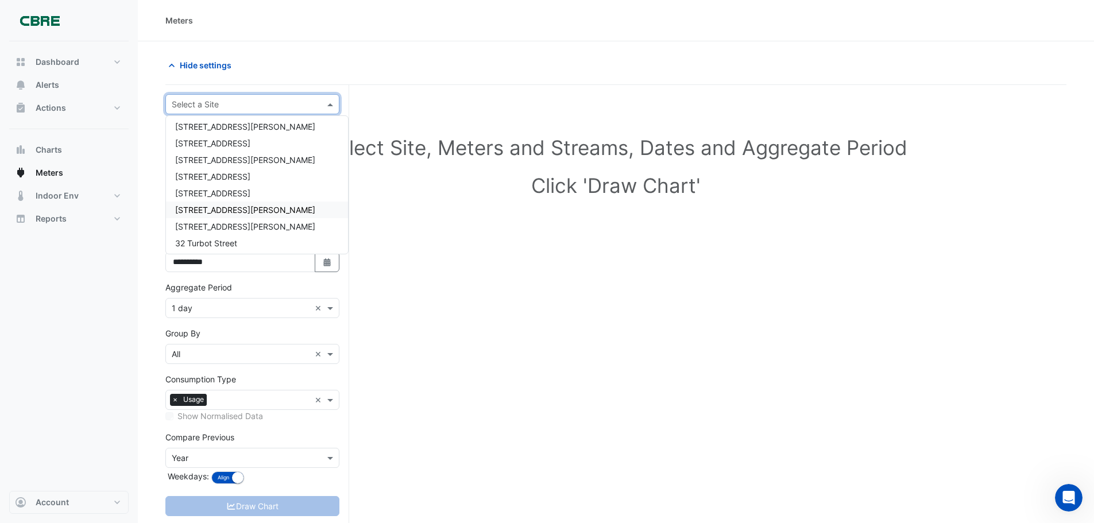
click at [209, 205] on span "[STREET_ADDRESS][PERSON_NAME]" at bounding box center [245, 210] width 140 height 10
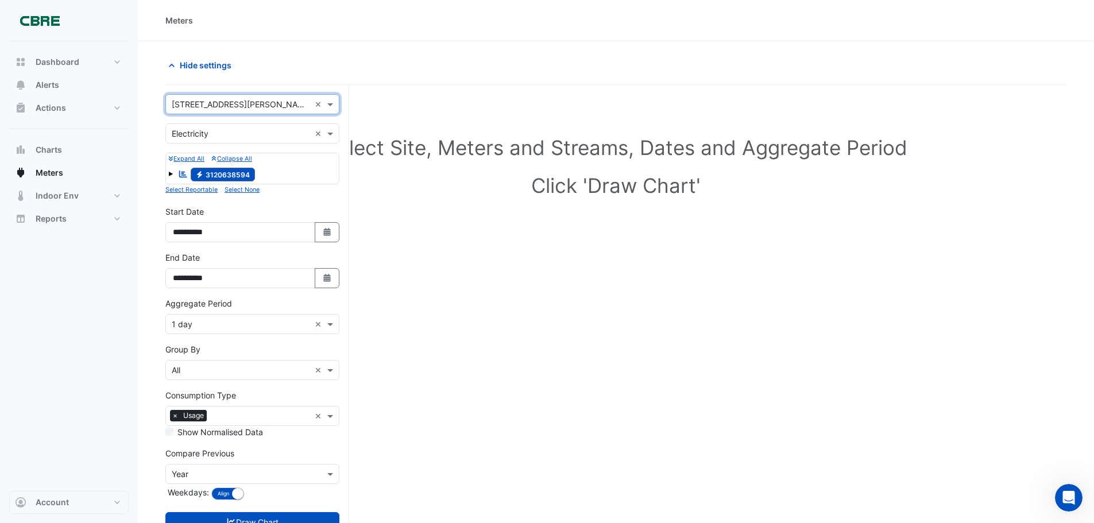
click at [419, 310] on div "Select Site, Meters and Streams, Dates and Aggregate Period Click 'Draw Chart'" at bounding box center [615, 333] width 901 height 468
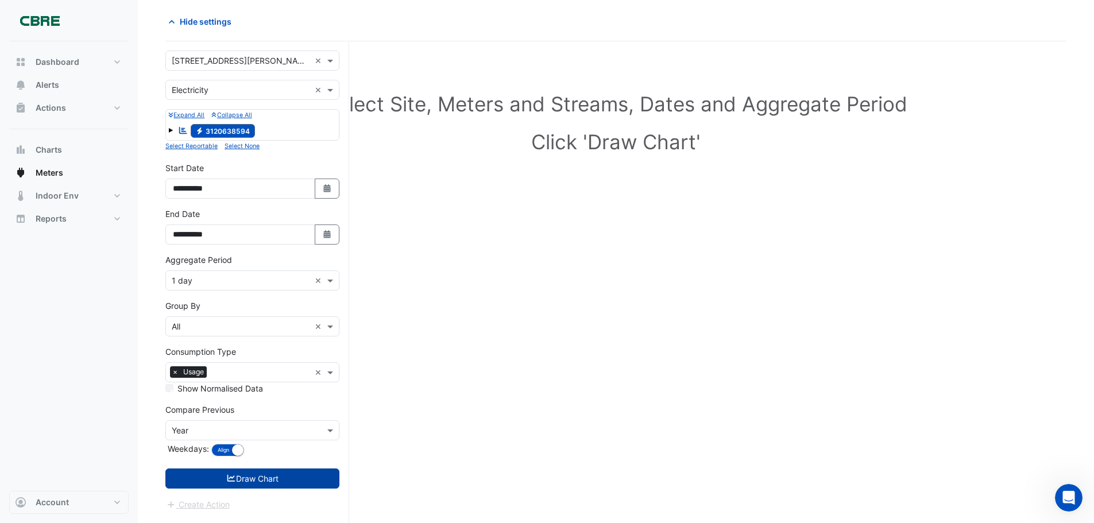
click at [294, 477] on button "Draw Chart" at bounding box center [252, 479] width 174 height 20
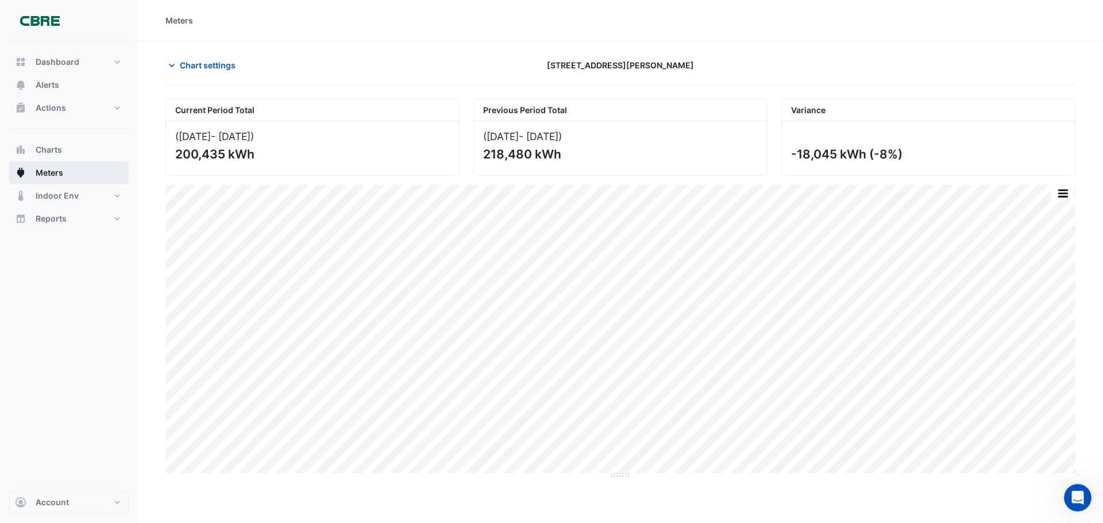
click at [47, 169] on span "Meters" at bounding box center [50, 172] width 28 height 11
click at [202, 67] on span "Chart settings" at bounding box center [208, 65] width 56 height 12
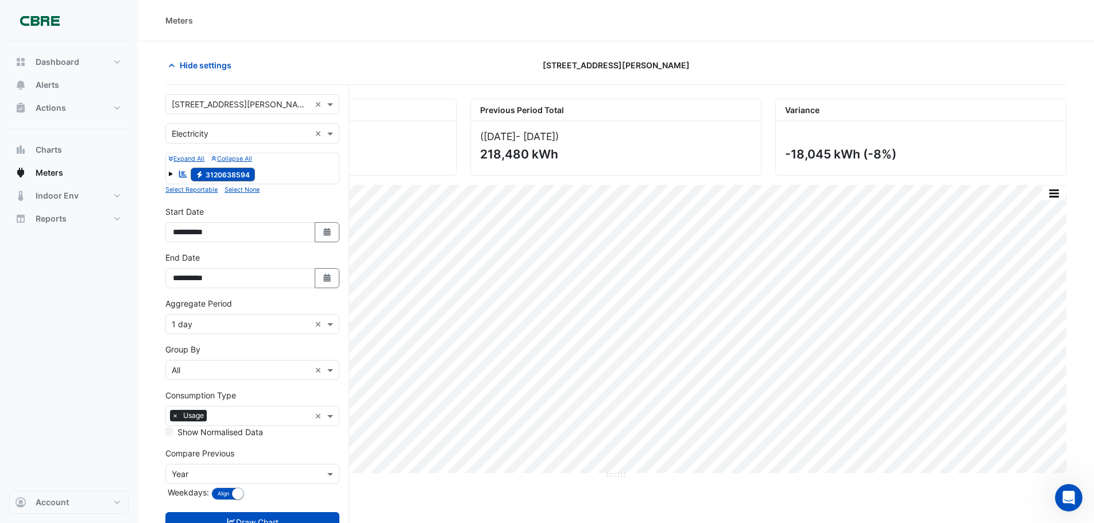
click at [210, 134] on input "text" at bounding box center [241, 134] width 138 height 12
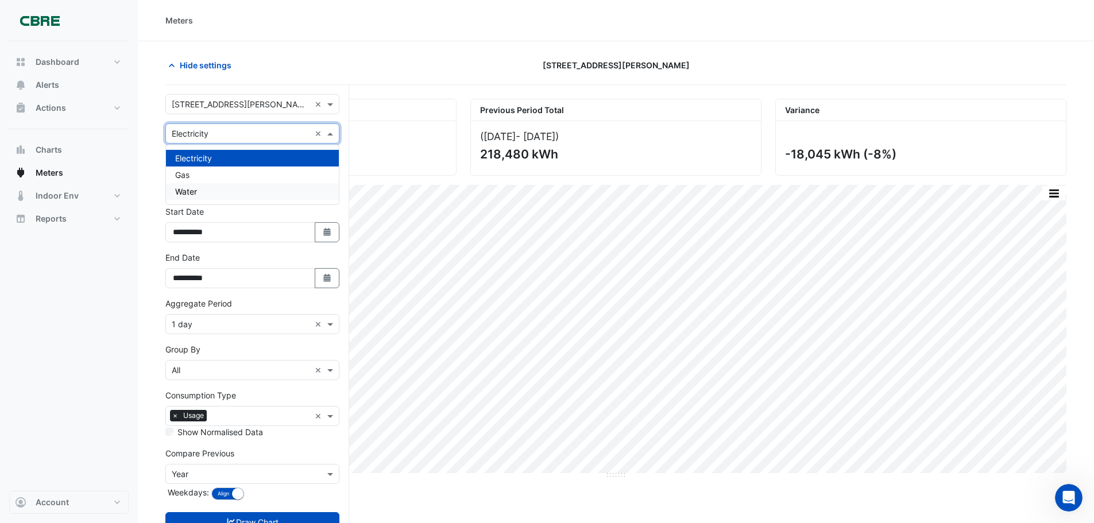
click at [198, 188] on div "Water" at bounding box center [252, 191] width 173 height 17
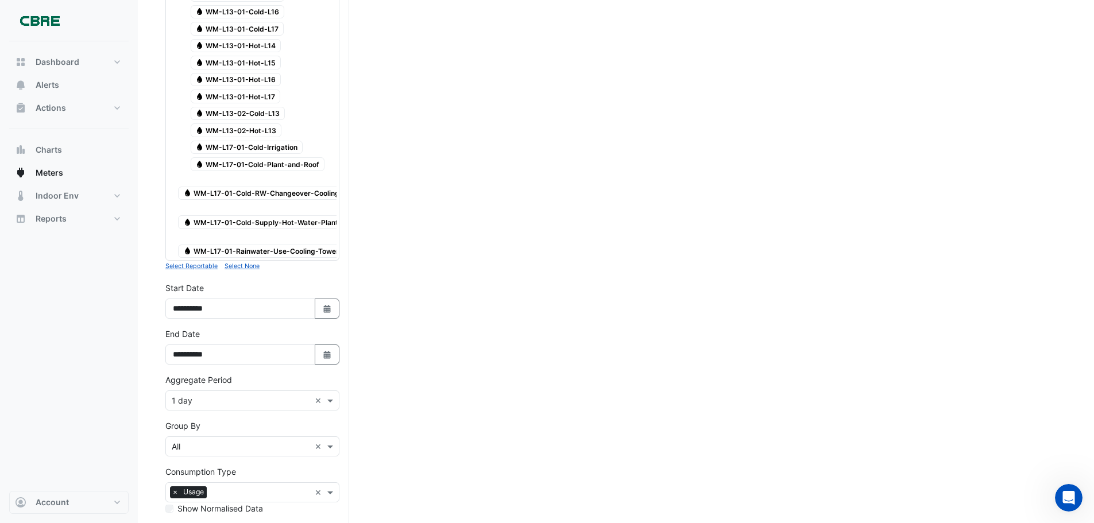
scroll to position [793, 0]
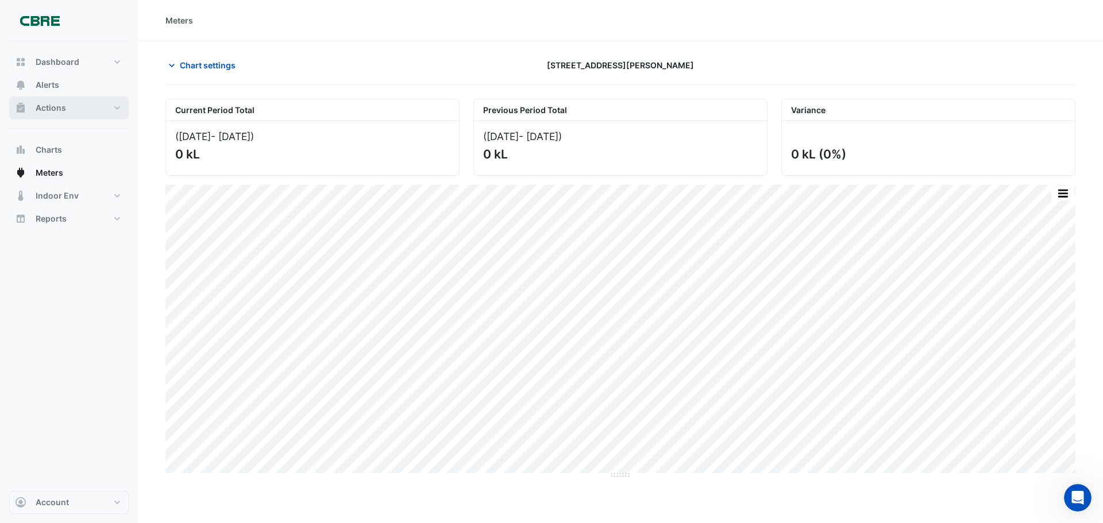
click at [72, 108] on button "Actions" at bounding box center [69, 108] width 120 height 23
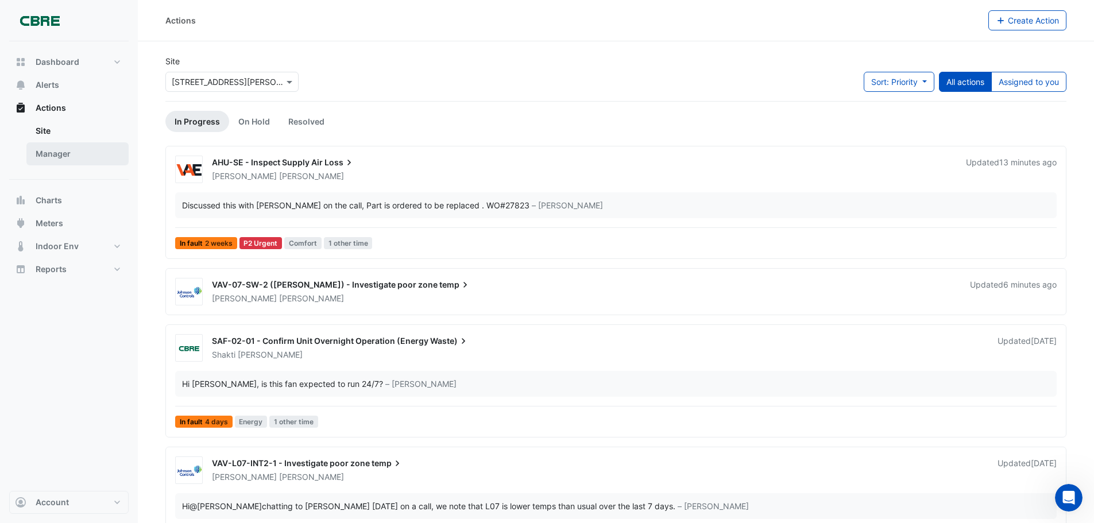
click at [86, 162] on link "Manager" at bounding box center [77, 153] width 102 height 23
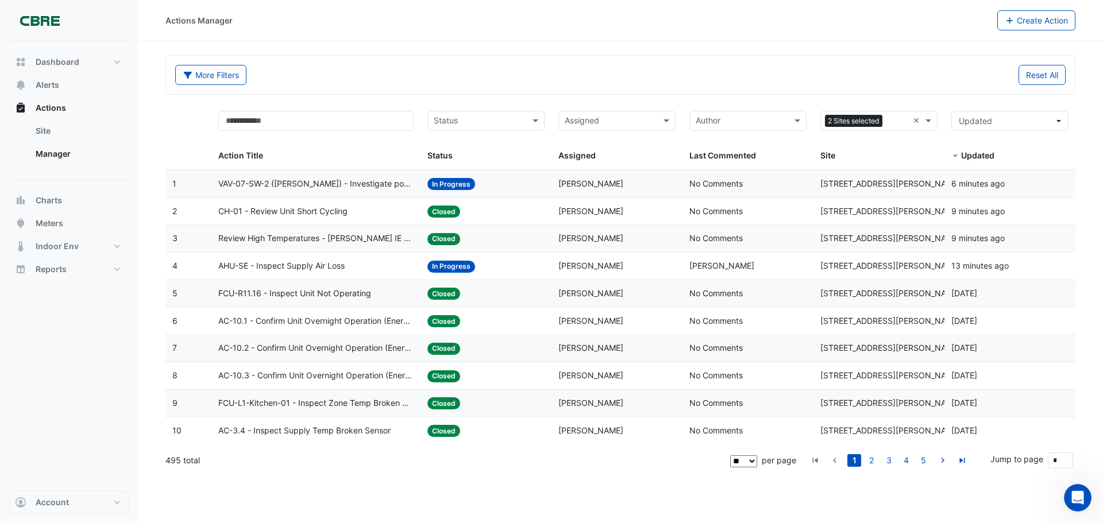
click at [474, 115] on input "text" at bounding box center [479, 121] width 91 height 13
click at [481, 160] on div "In Progress" at bounding box center [486, 162] width 116 height 17
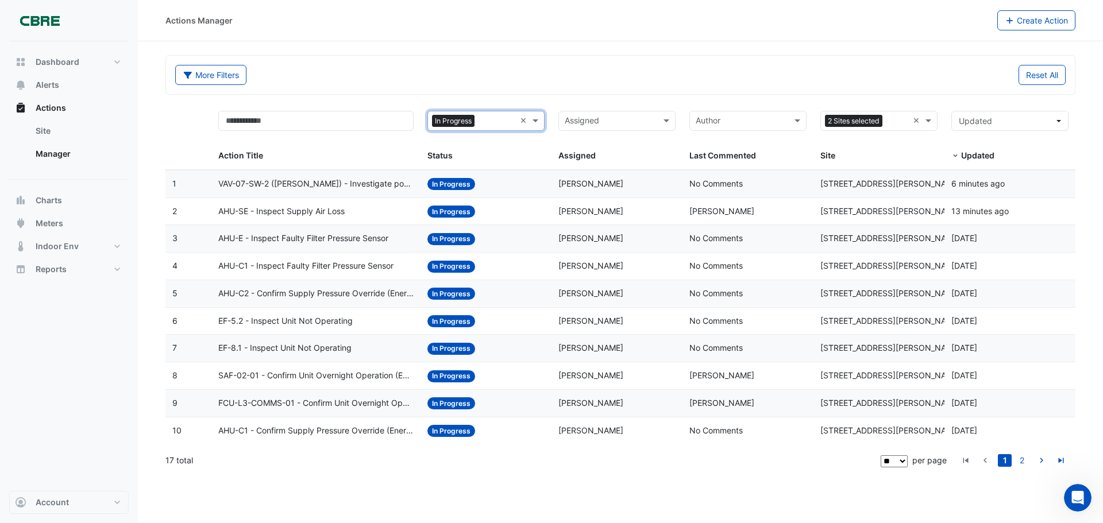
click at [379, 377] on span "SAF-02-01 - Confirm Unit Overnight Operation (Energy Waste)" at bounding box center [316, 375] width 196 height 13
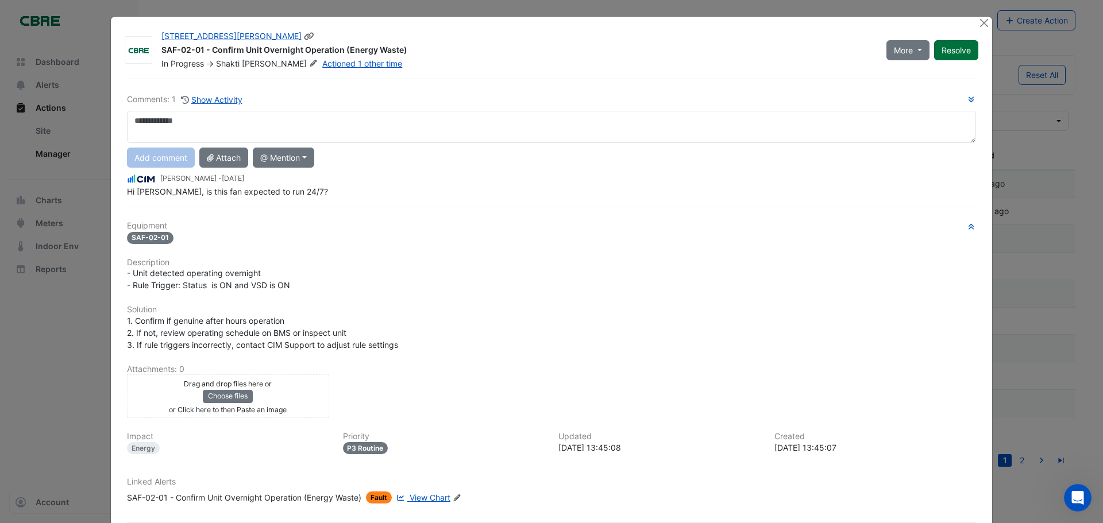
click at [951, 58] on button "Resolve" at bounding box center [956, 50] width 44 height 20
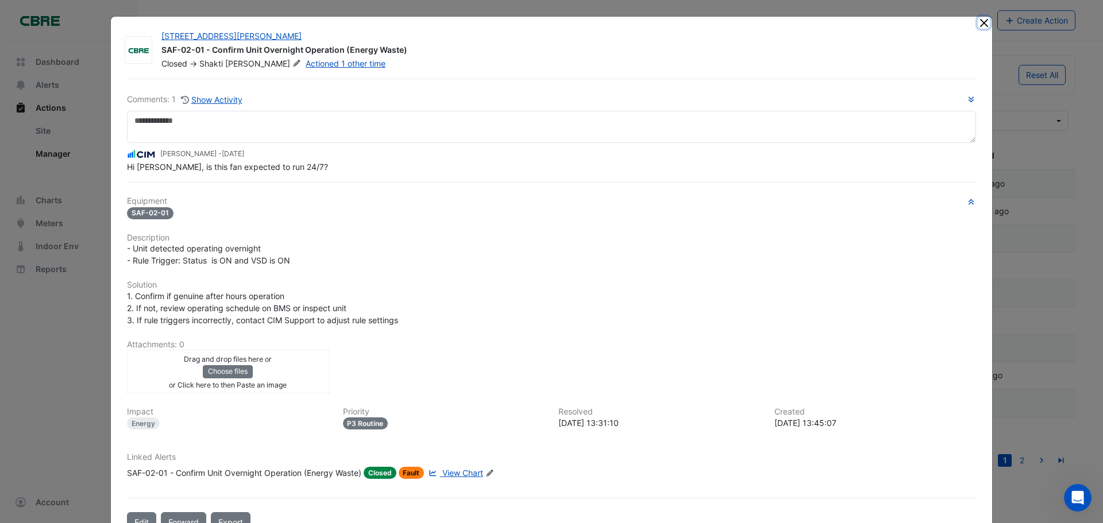
click at [978, 26] on button "Close" at bounding box center [984, 23] width 12 height 12
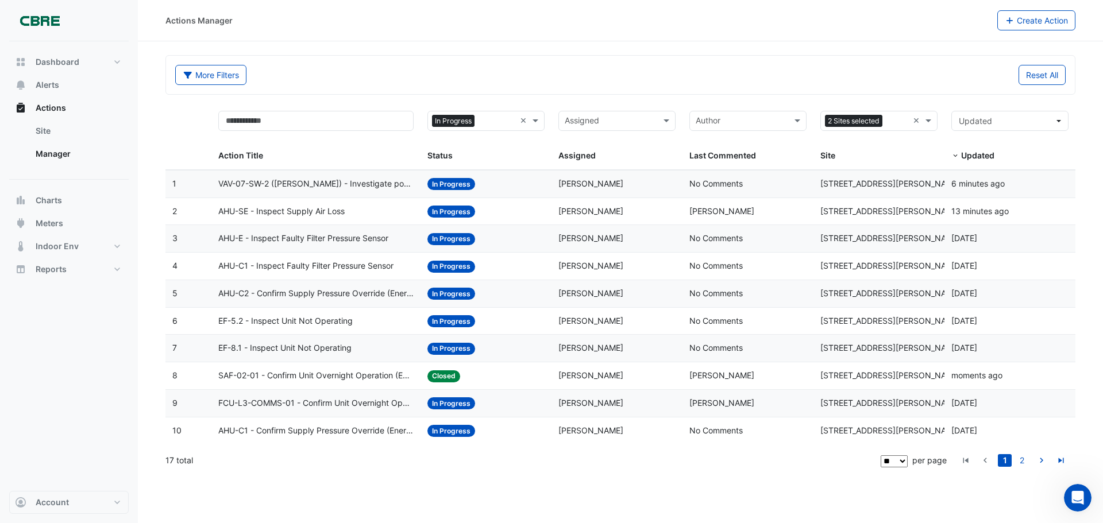
click at [355, 404] on span "FCU-L3-COMMS-01 - Confirm Unit Overnight Operation (Energy Waste)" at bounding box center [316, 403] width 196 height 13
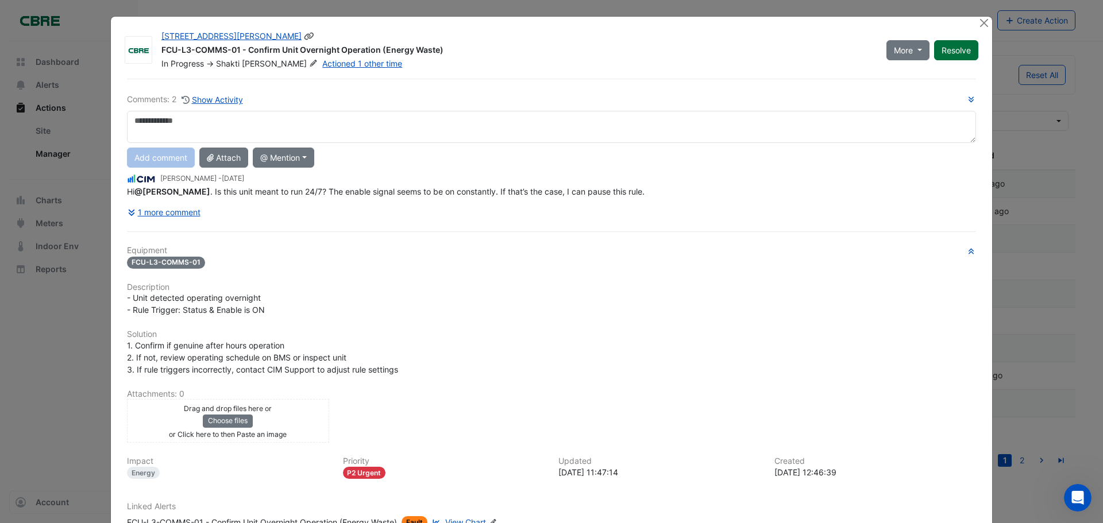
click at [949, 53] on button "Resolve" at bounding box center [956, 50] width 44 height 20
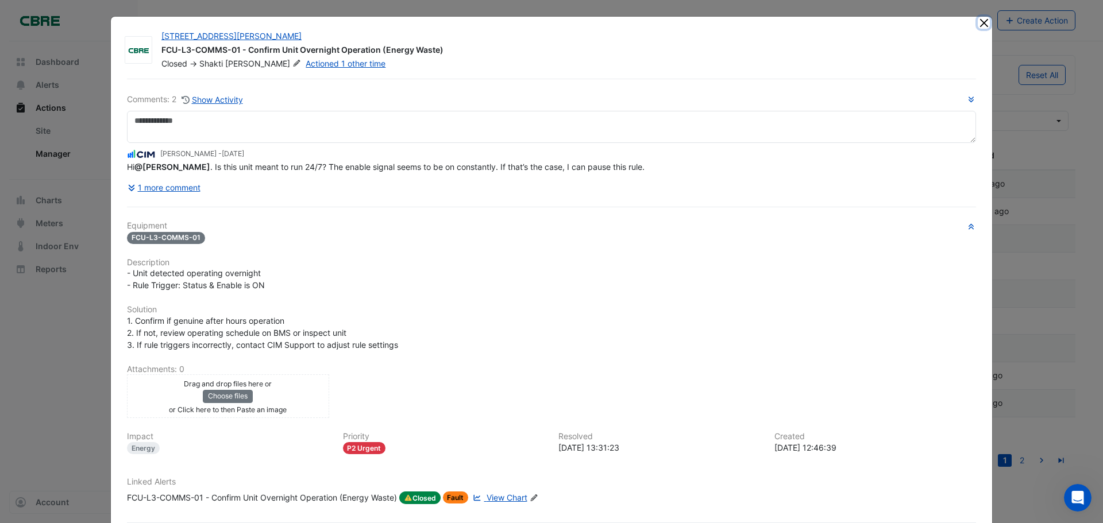
click at [979, 19] on button "Close" at bounding box center [984, 23] width 12 height 12
